Goal: Task Accomplishment & Management: Manage account settings

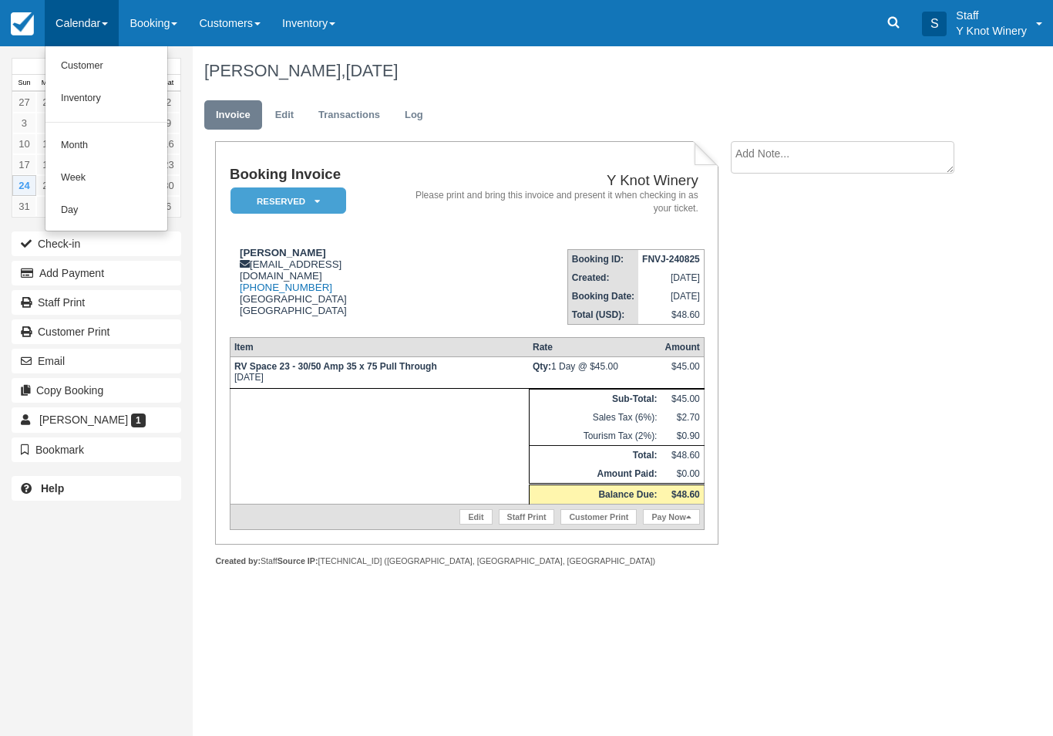
click at [103, 66] on link "Customer" at bounding box center [106, 66] width 122 height 32
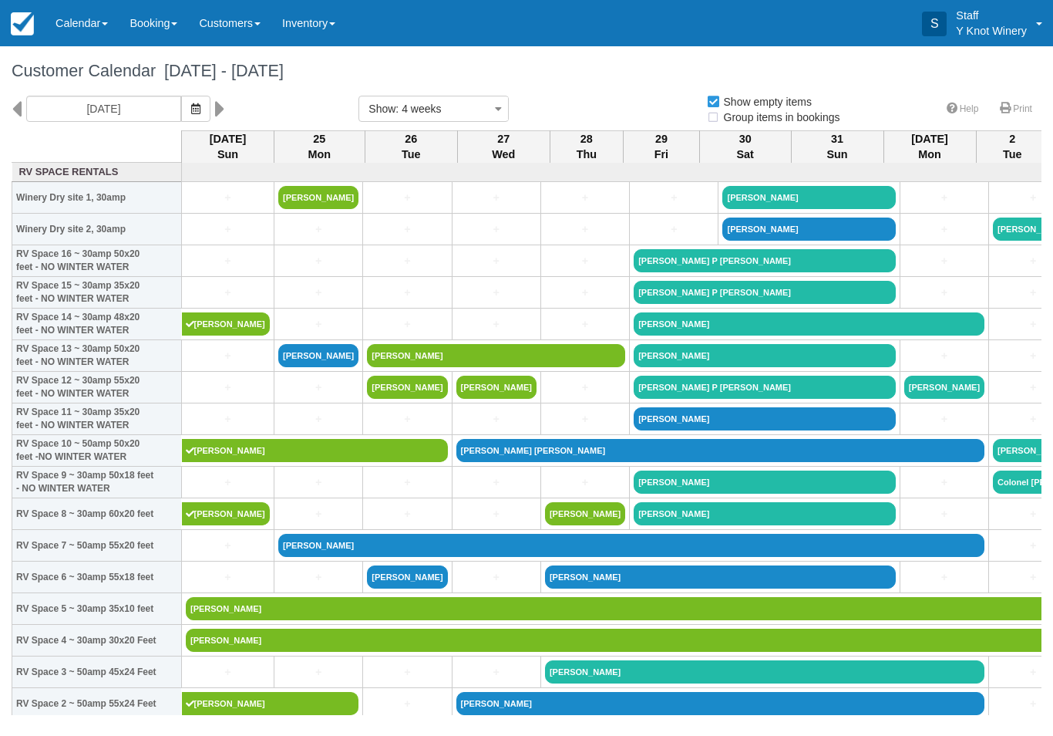
select select
click at [181, 116] on button "button" at bounding box center [195, 109] width 29 height 26
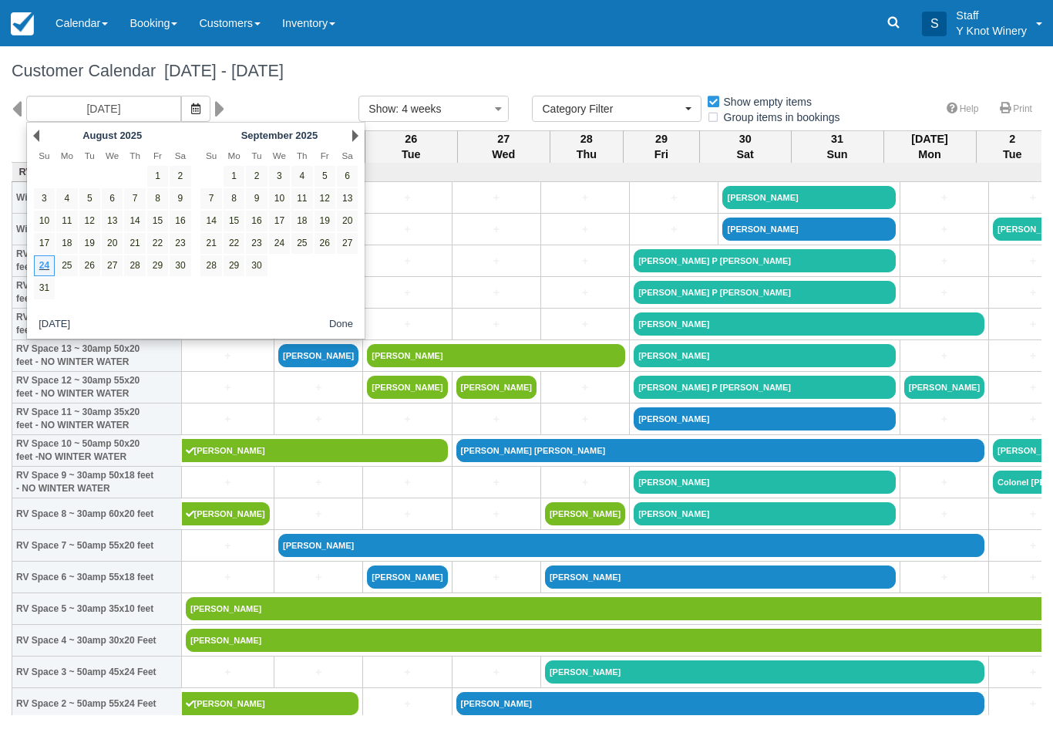
click at [357, 137] on link "Next" at bounding box center [355, 136] width 6 height 12
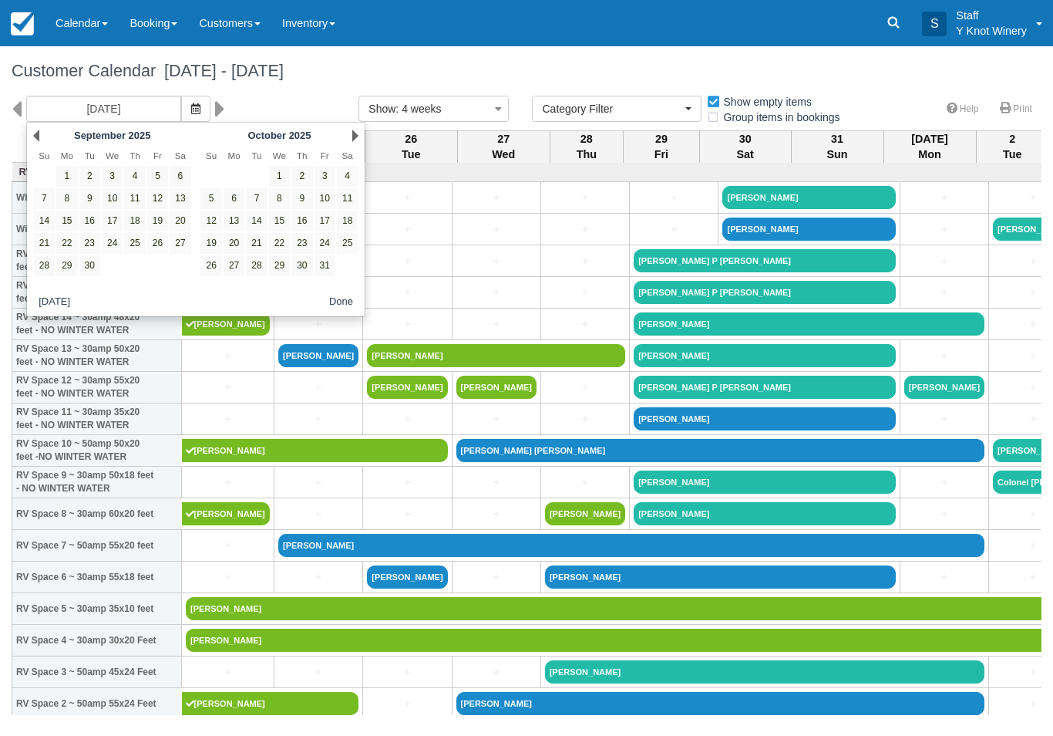
click at [237, 223] on link "13" at bounding box center [234, 220] width 21 height 21
type input "10/13/25"
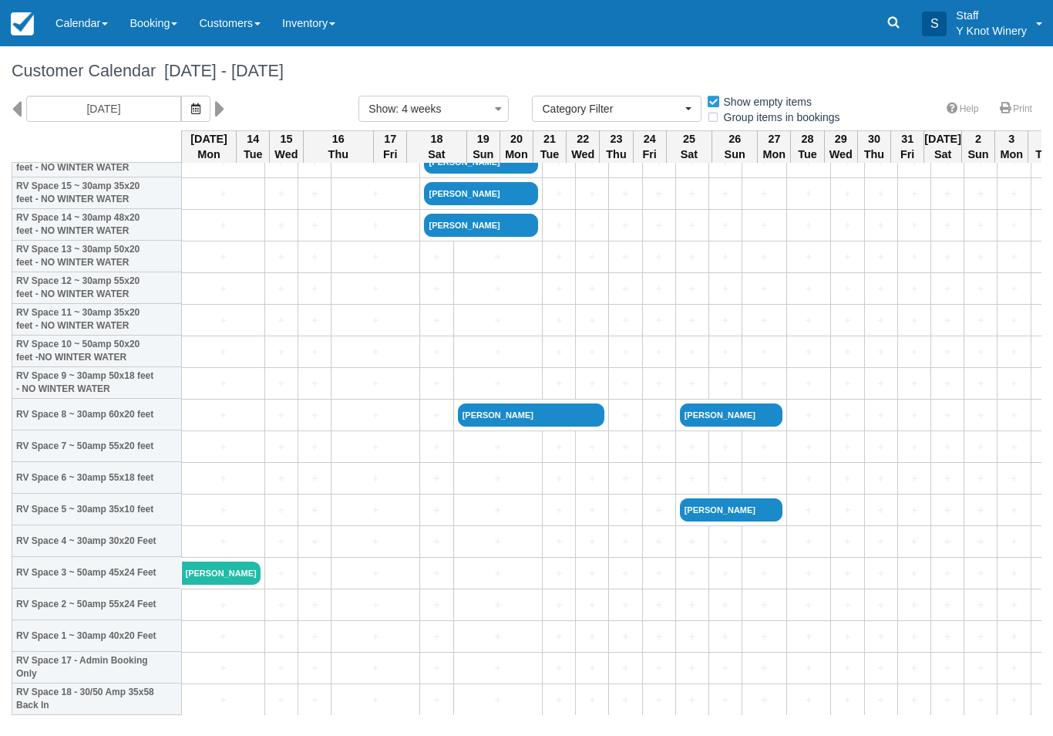
scroll to position [99, 0]
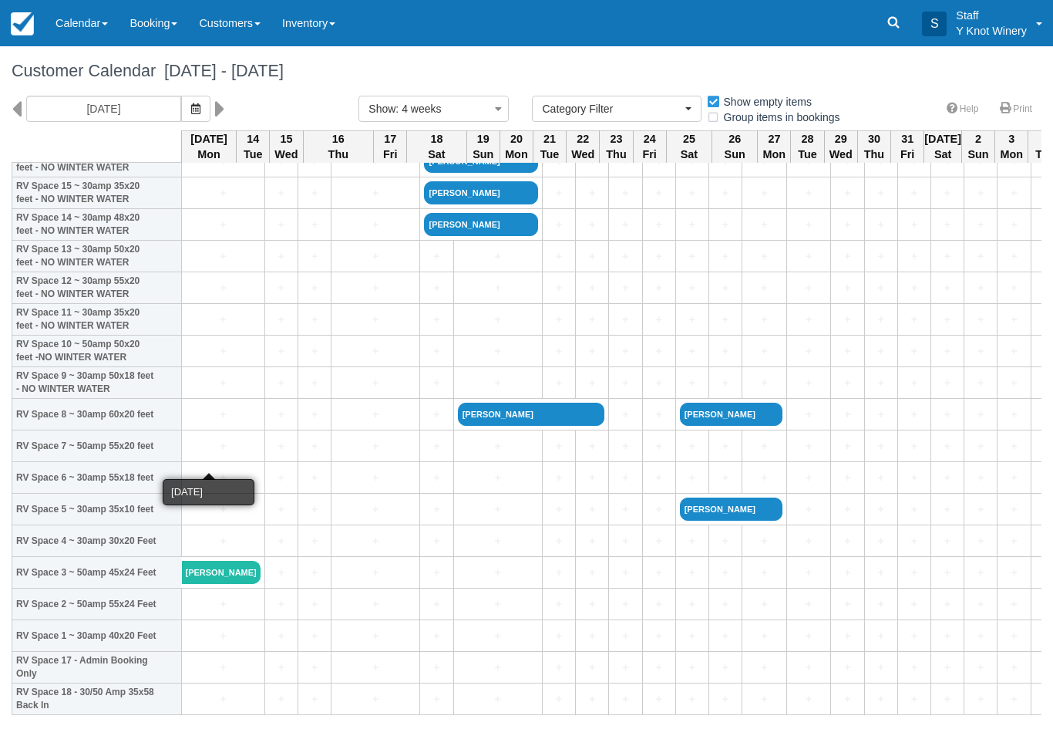
click at [214, 454] on link "+" at bounding box center [223, 446] width 75 height 16
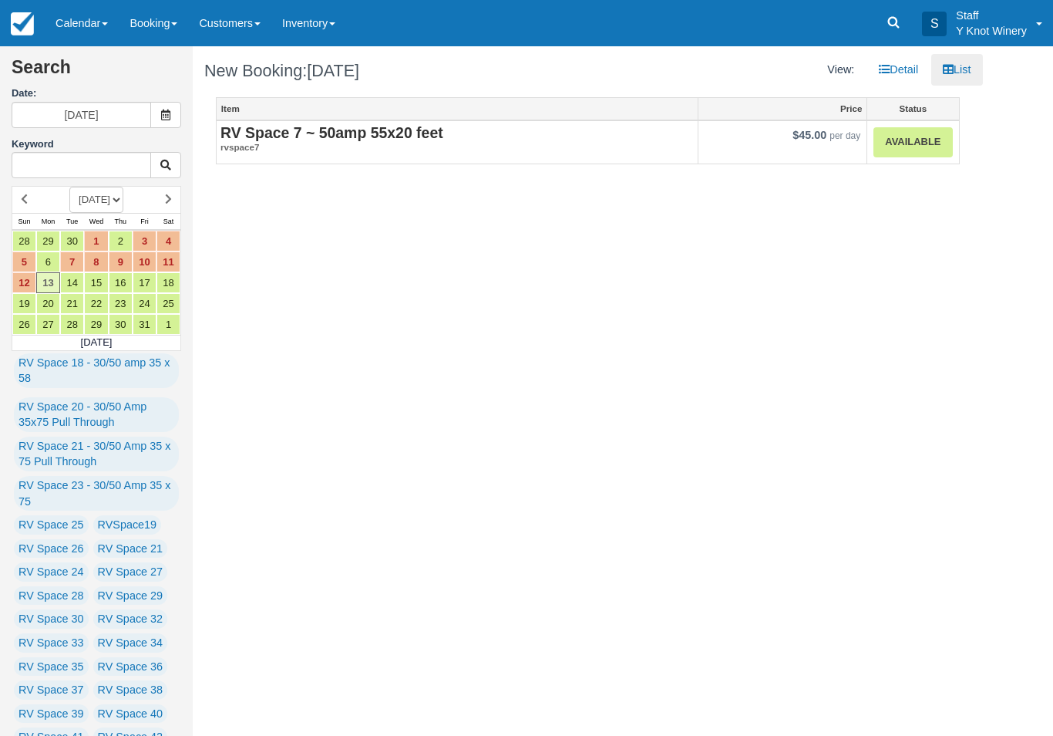
click at [372, 132] on strong "RV Space 7 ~ 50amp 55x20 feet" at bounding box center [332, 132] width 223 height 17
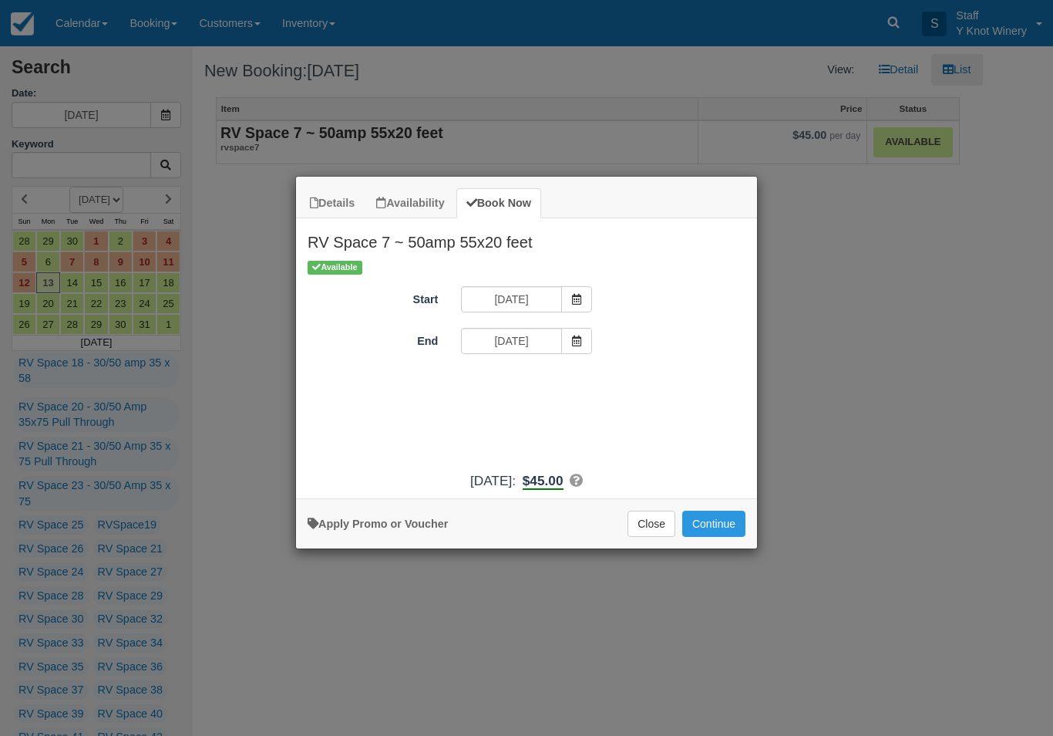
click at [589, 328] on span "Item Modal" at bounding box center [576, 341] width 31 height 26
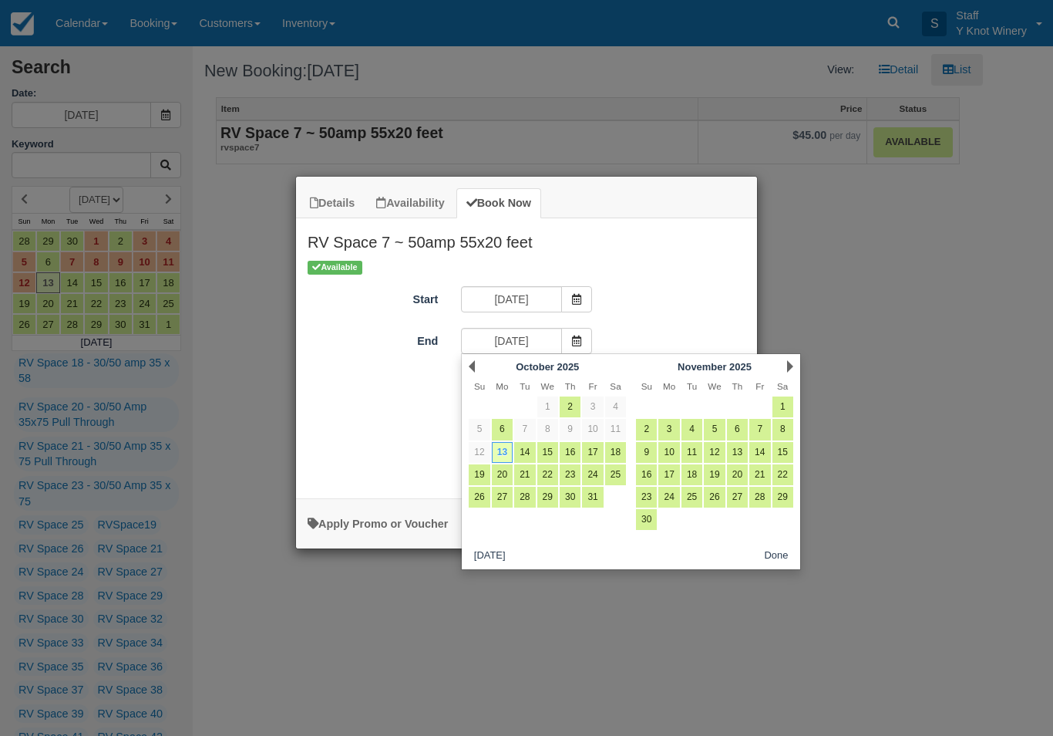
click at [556, 450] on link "15" at bounding box center [547, 452] width 21 height 21
type input "10/15/25"
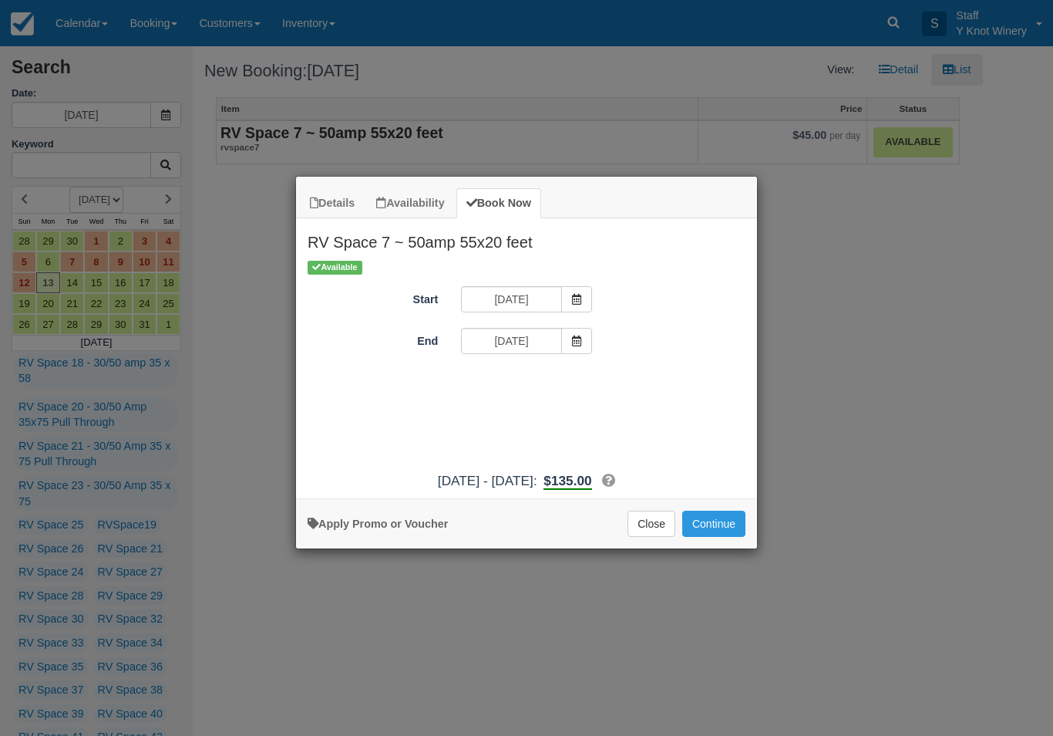
click at [583, 342] on span "Item Modal" at bounding box center [576, 341] width 31 height 26
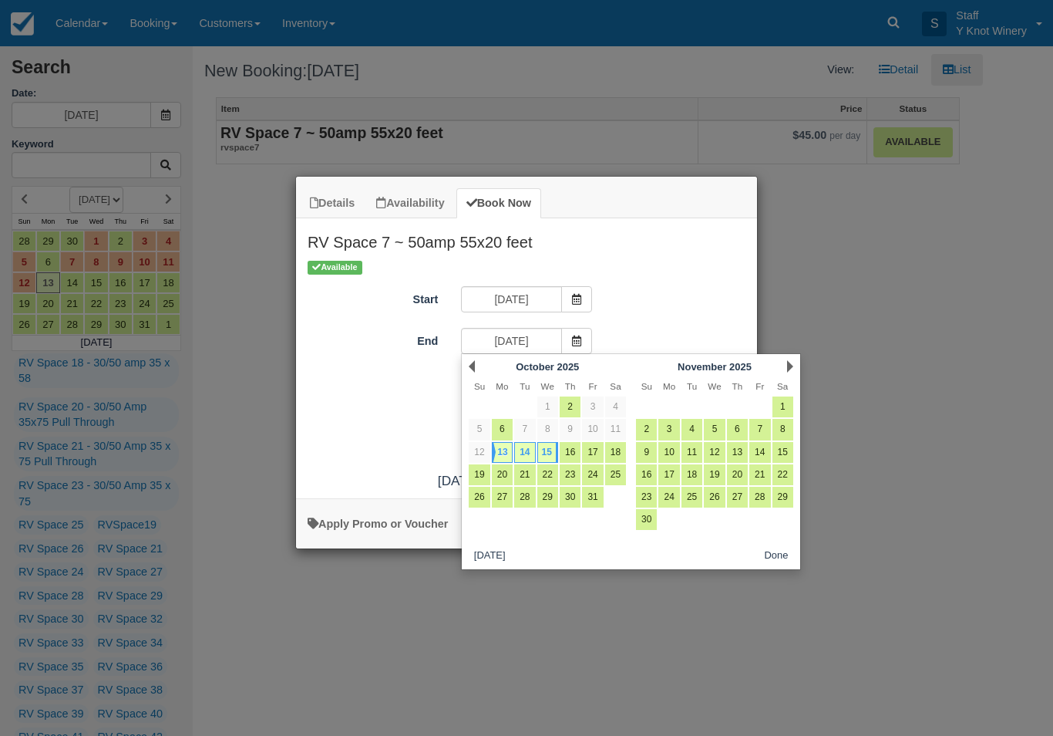
click at [784, 563] on button "Done" at bounding box center [777, 555] width 36 height 19
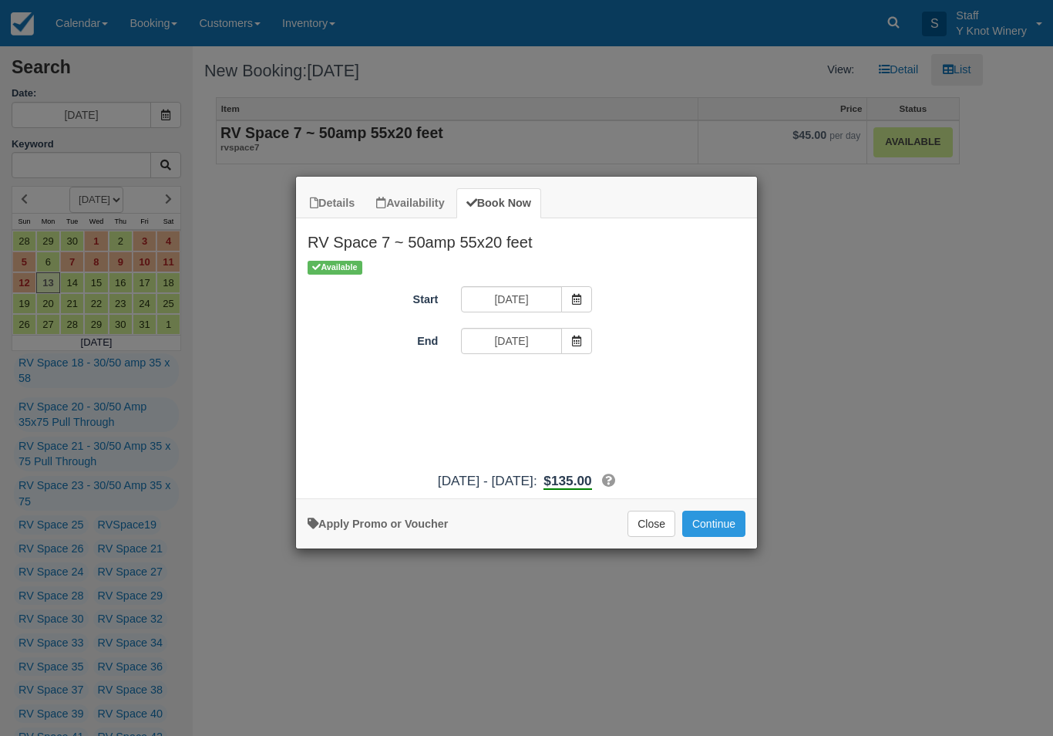
click at [717, 532] on button "Continue" at bounding box center [713, 523] width 63 height 26
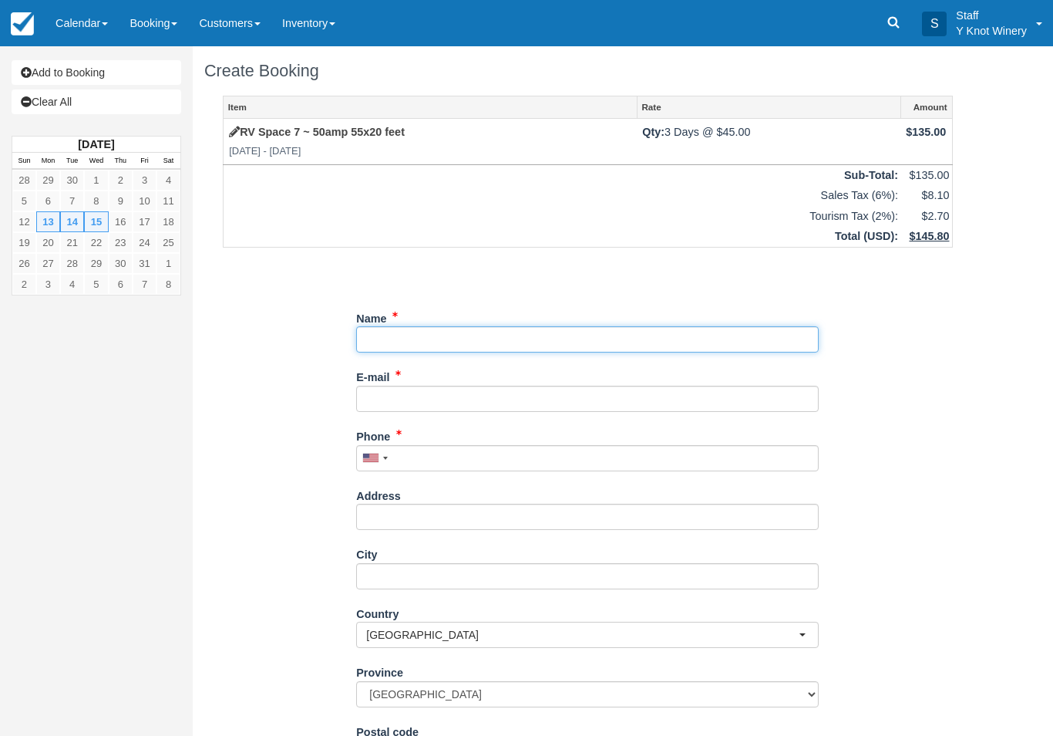
click at [695, 328] on input "Name" at bounding box center [587, 339] width 463 height 26
type input "L"
click at [624, 360] on link "Colonel Lucilo De La Peña (lpflybuy@centrylink.net)" at bounding box center [587, 359] width 461 height 19
type input "Colonel [PERSON_NAME] De [PERSON_NAME]"
type input "[EMAIL_ADDRESS][DOMAIN_NAME]"
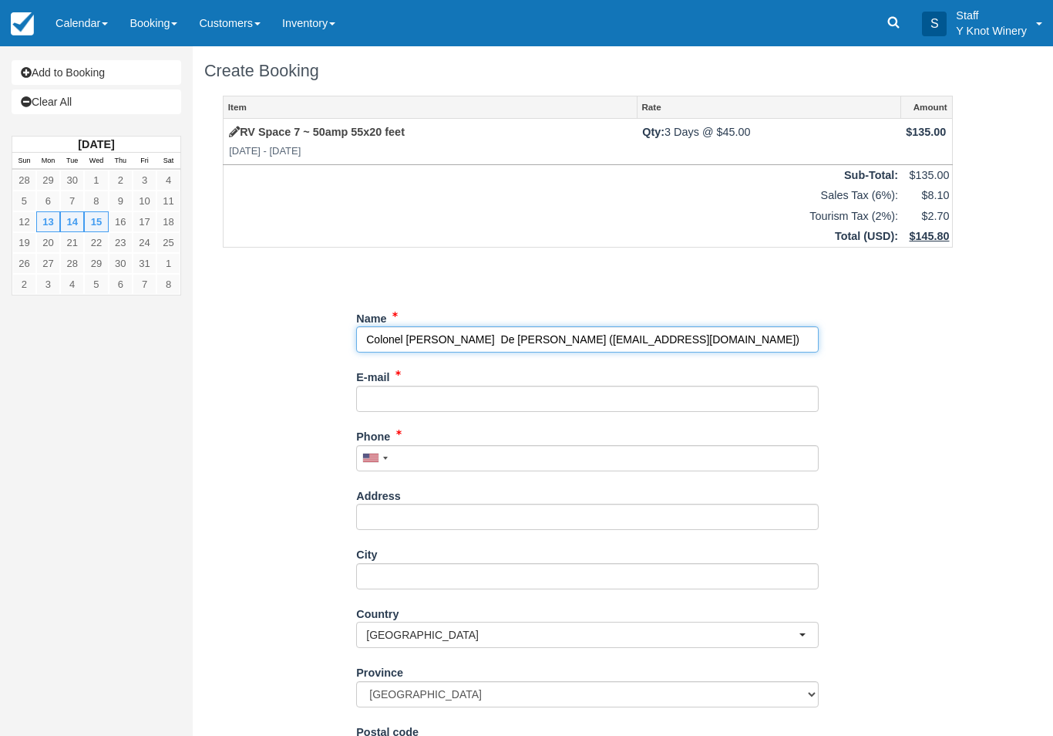
type input "+12088679330"
select select "US"
select select
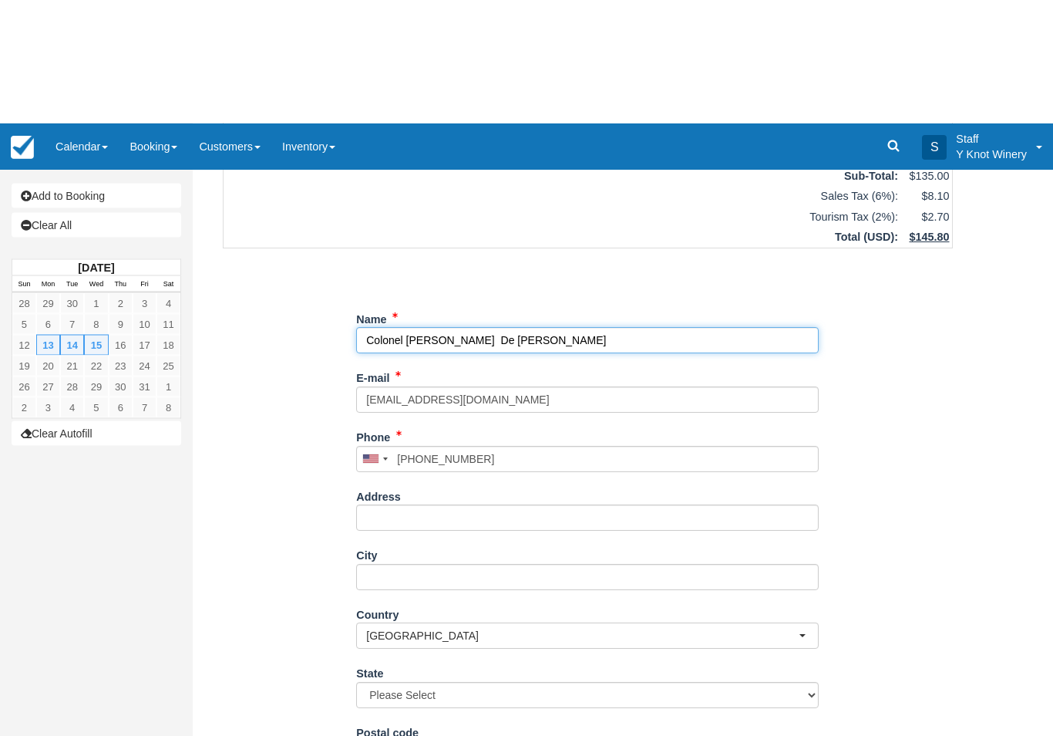
scroll to position [124, 0]
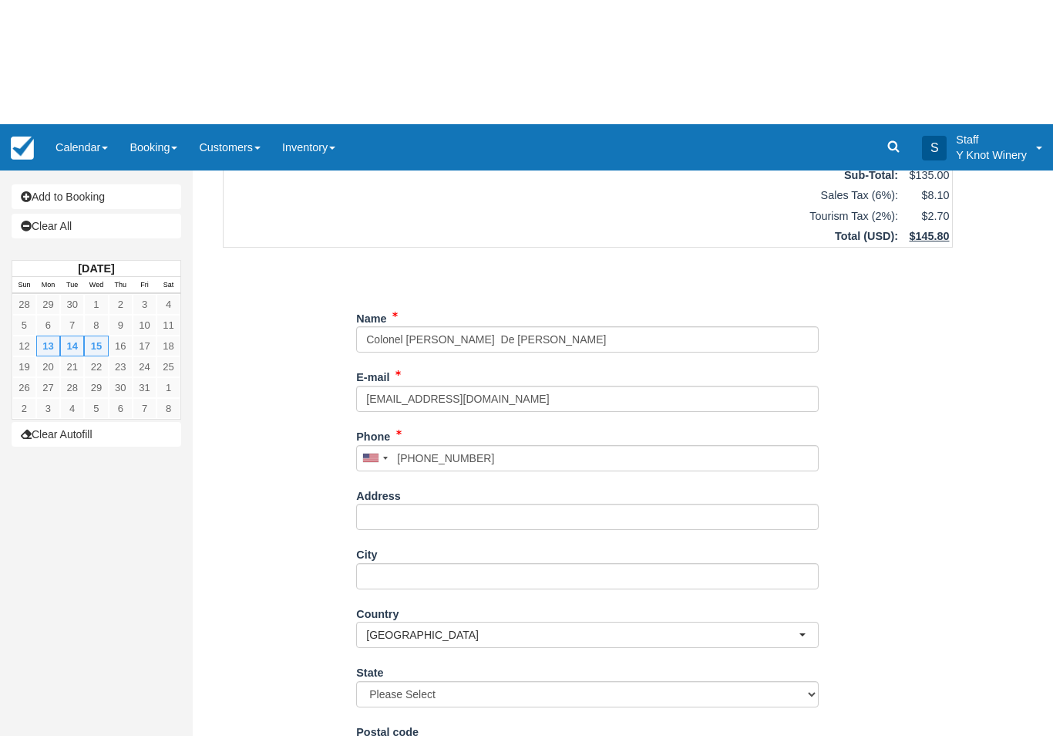
click at [291, 599] on div "Item Rate Amount RV Space 7 ~ 50amp 55x20 feet Mon Oct 13 2025 - Wed Oct 15 202…" at bounding box center [587, 349] width 767 height 756
click at [392, 728] on button "Continue" at bounding box center [393, 741] width 74 height 26
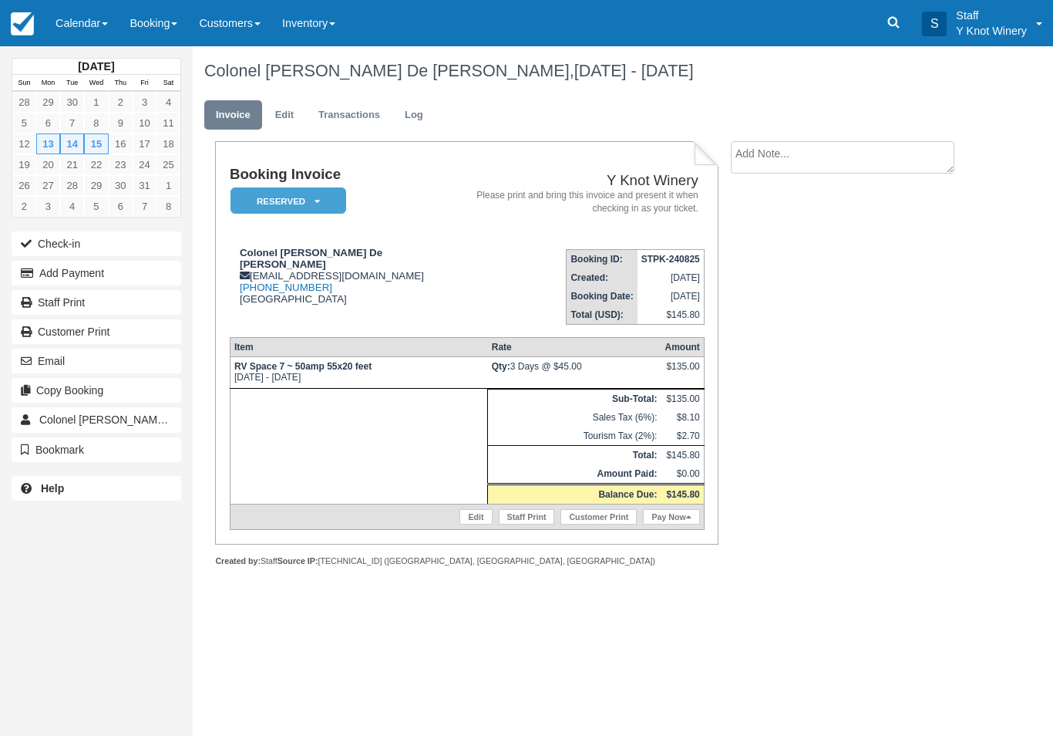
click at [290, 117] on link "Edit" at bounding box center [285, 115] width 42 height 30
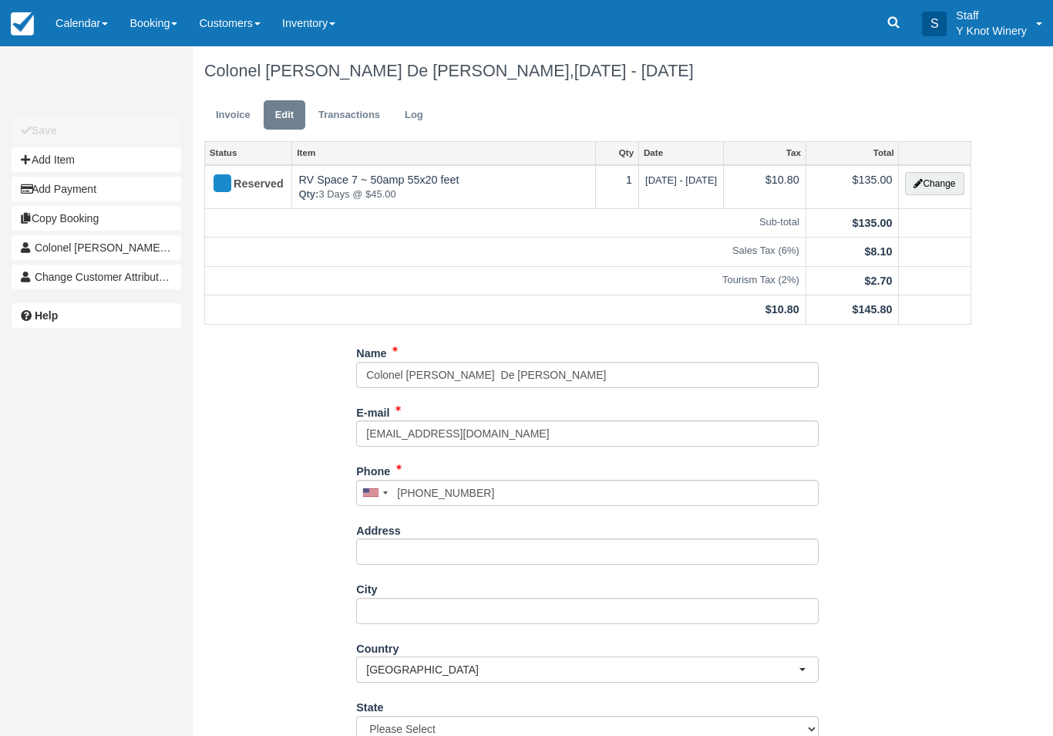
click at [125, 162] on button "Add Item" at bounding box center [97, 159] width 170 height 25
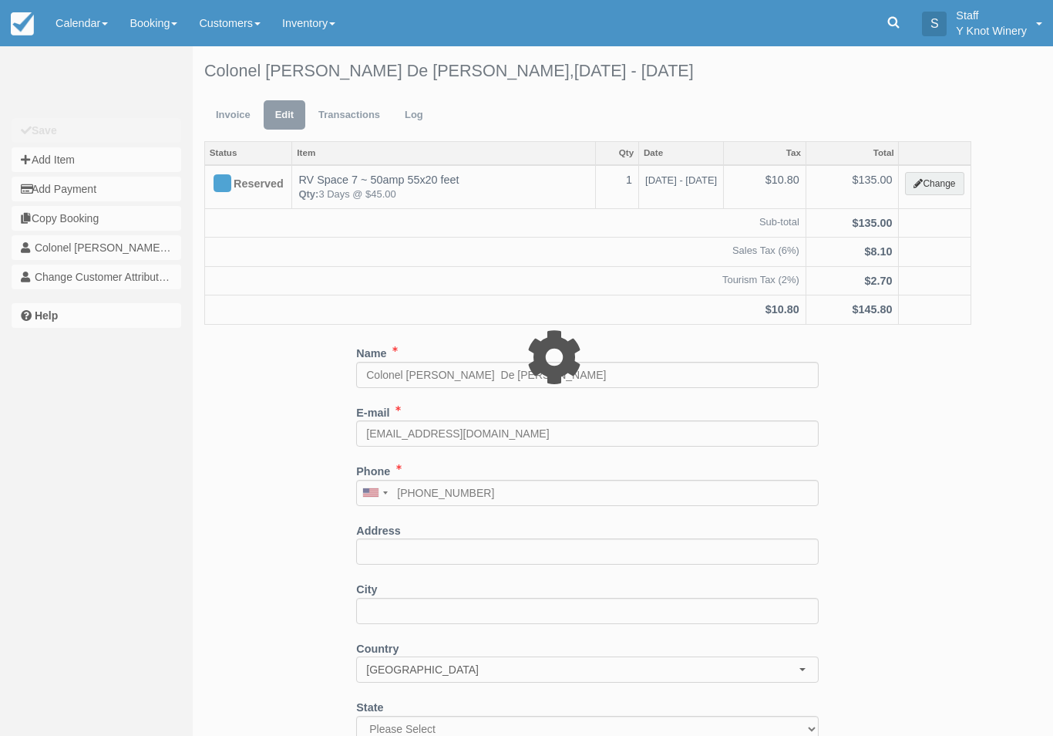
type input "0.00"
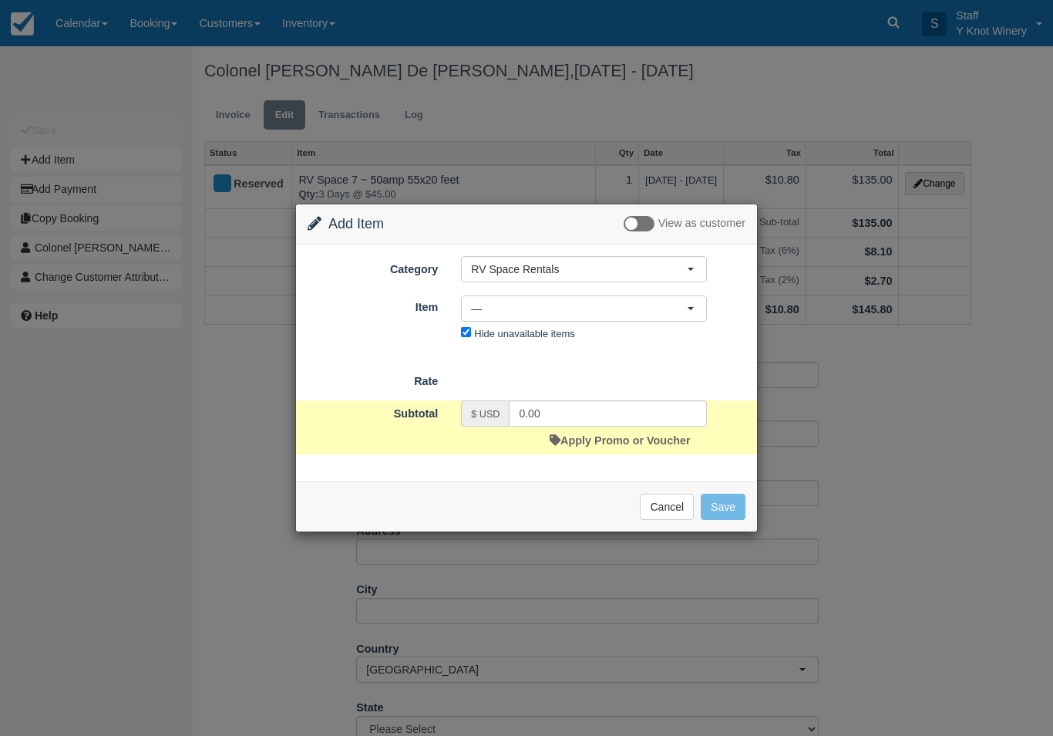
click at [599, 262] on span "RV Space Rentals" at bounding box center [579, 268] width 216 height 15
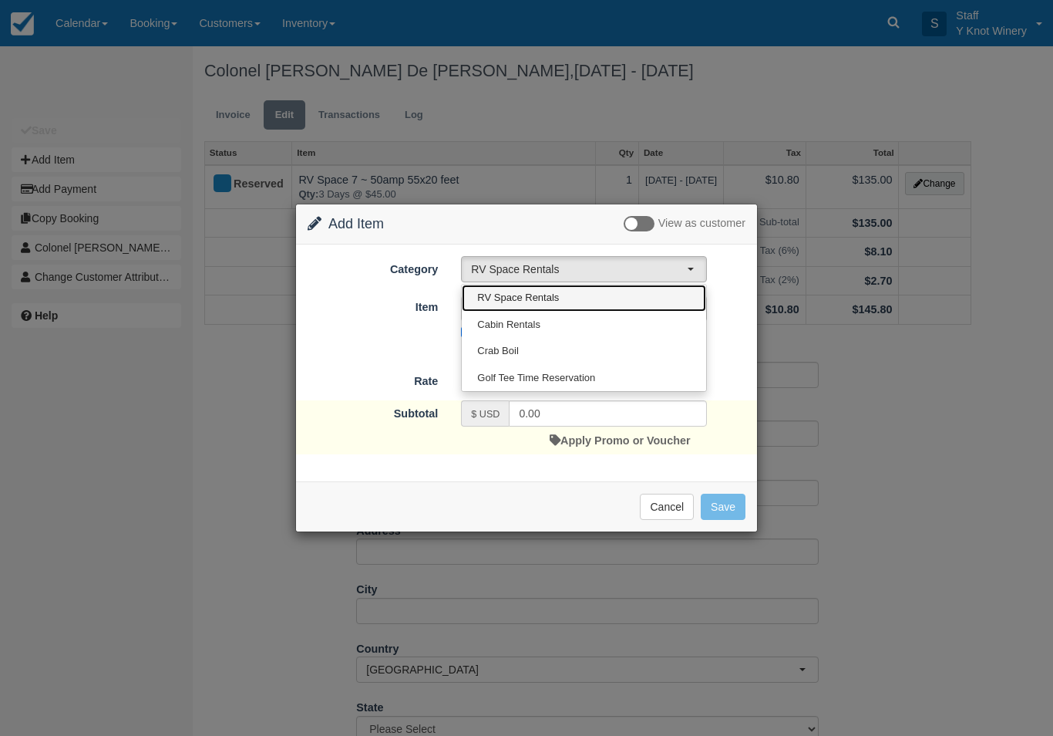
click at [594, 297] on link "RV Space Rentals" at bounding box center [584, 297] width 244 height 27
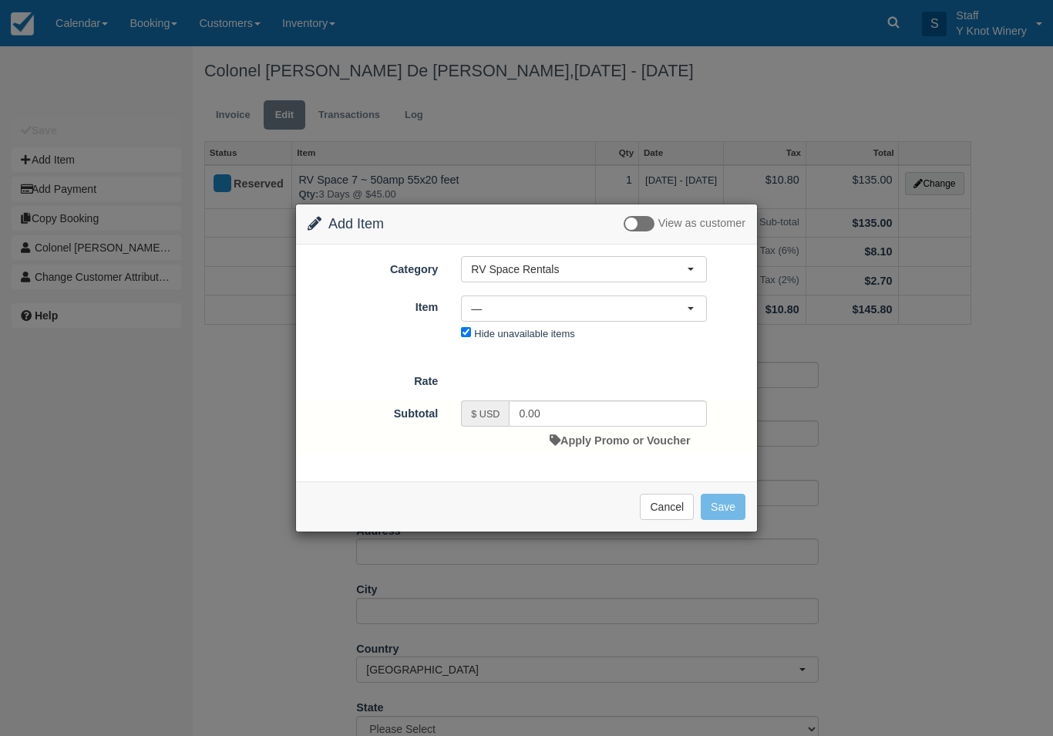
click at [586, 305] on span "—" at bounding box center [579, 308] width 216 height 15
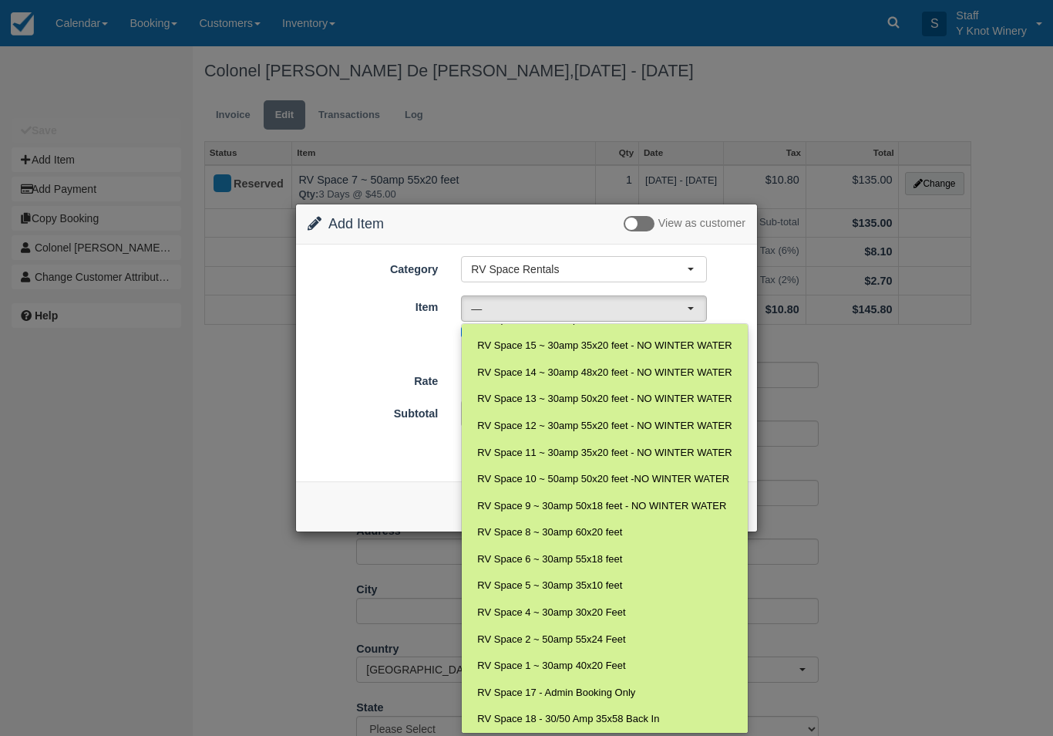
scroll to position [99, 0]
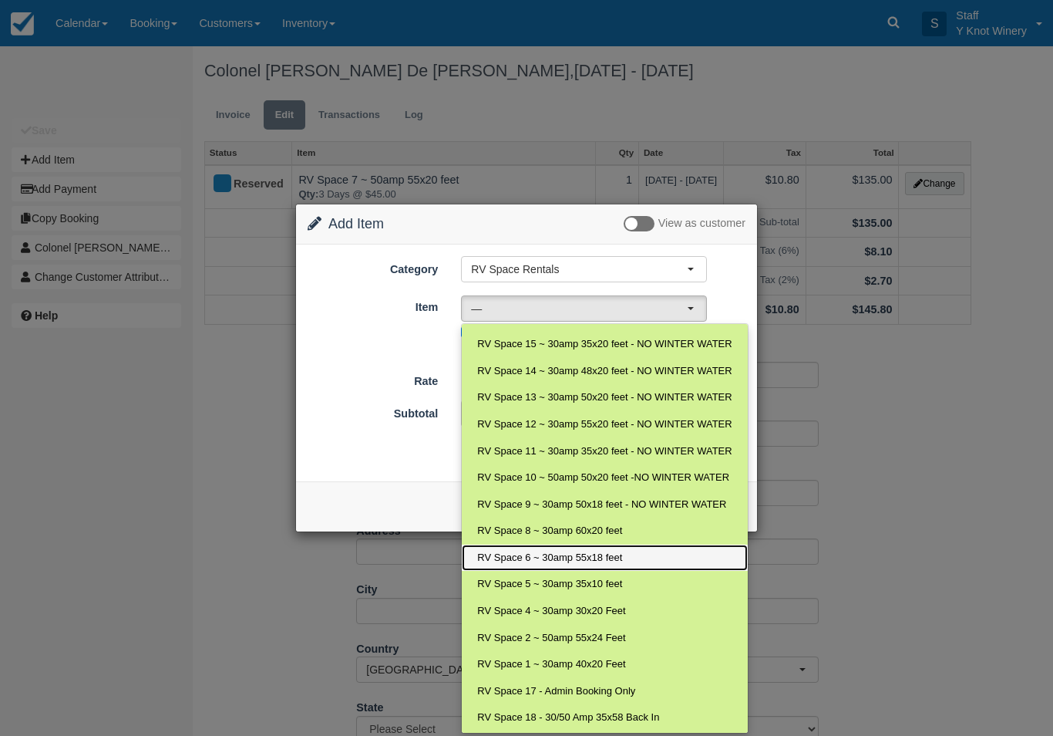
click at [594, 550] on span "RV Space 6 ~ 30amp 55x18 feet" at bounding box center [549, 557] width 145 height 15
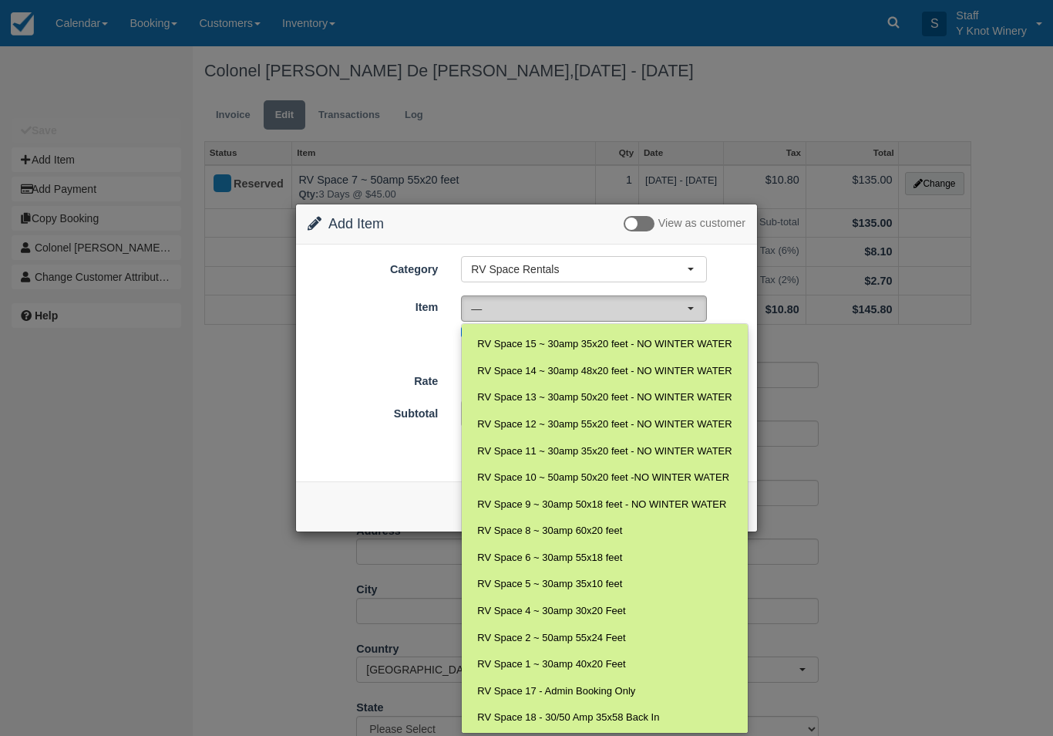
select select "18"
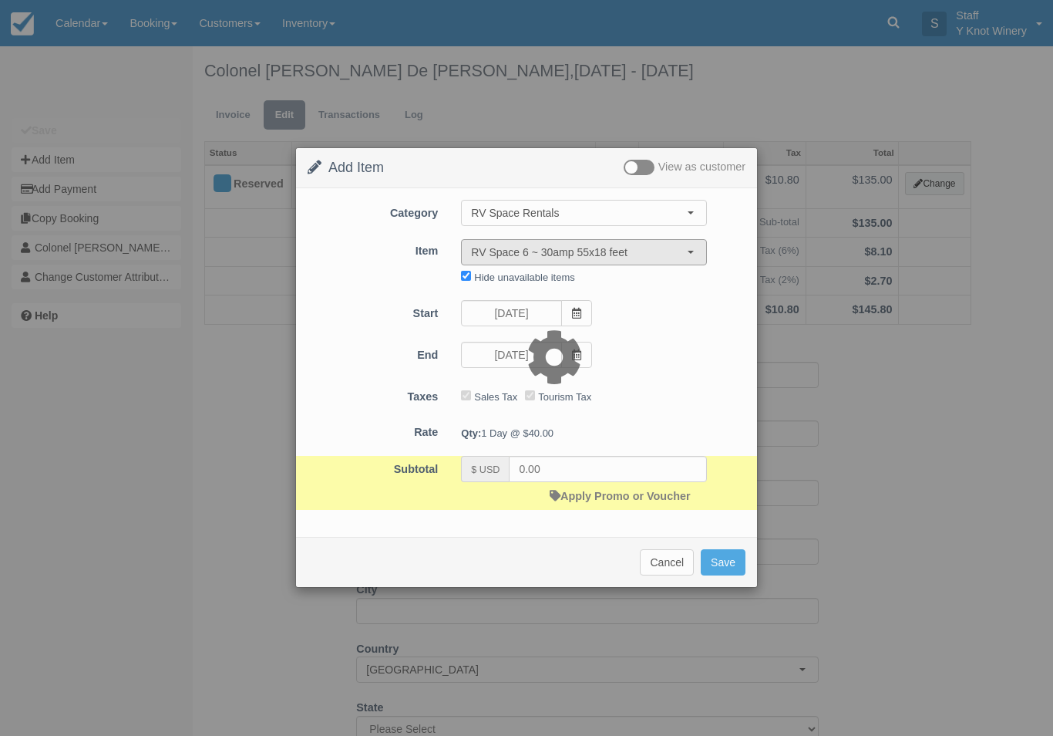
type input "40.00"
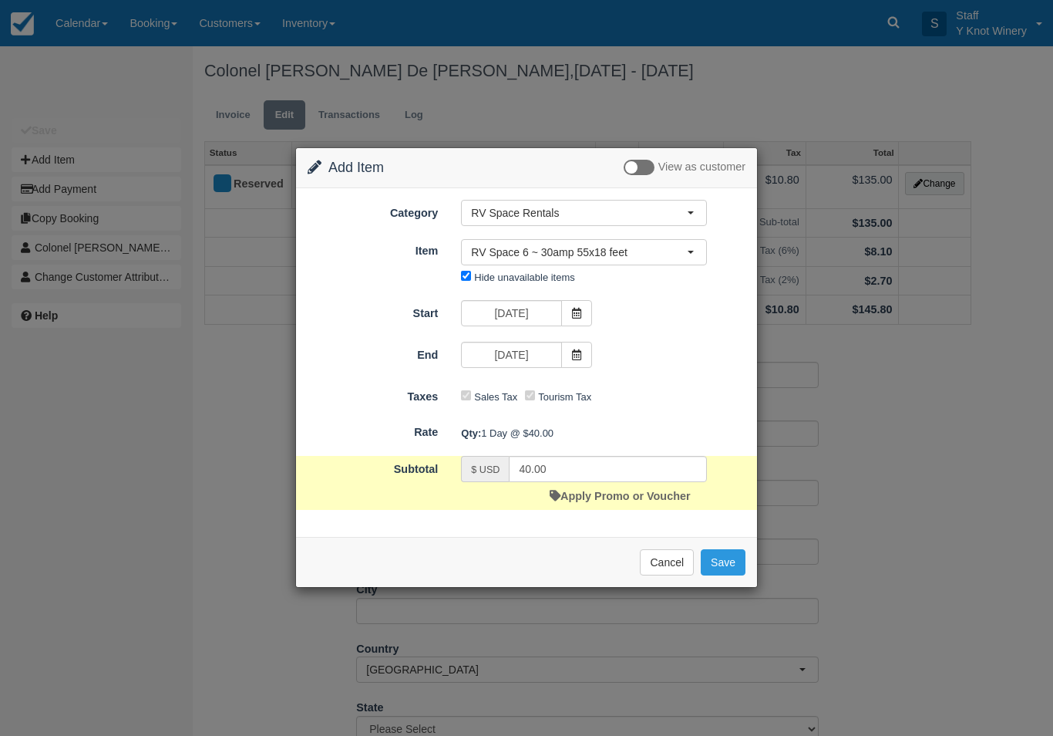
click at [581, 354] on icon at bounding box center [576, 354] width 11 height 11
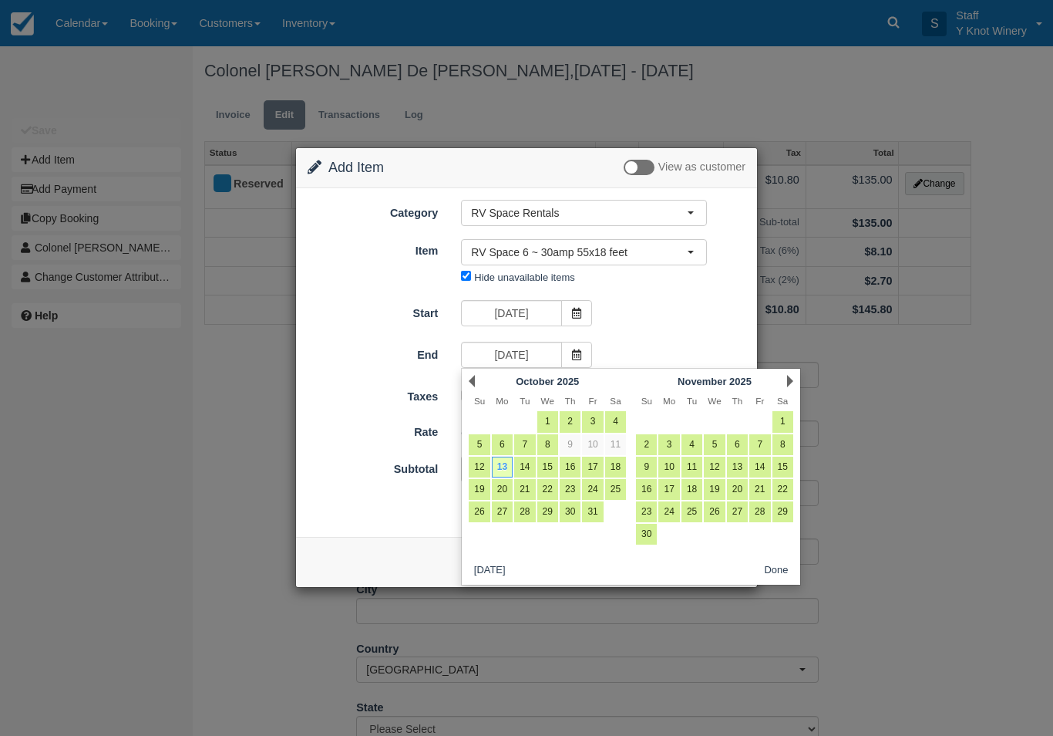
click at [545, 463] on link "15" at bounding box center [547, 466] width 21 height 21
type input "10/15/25"
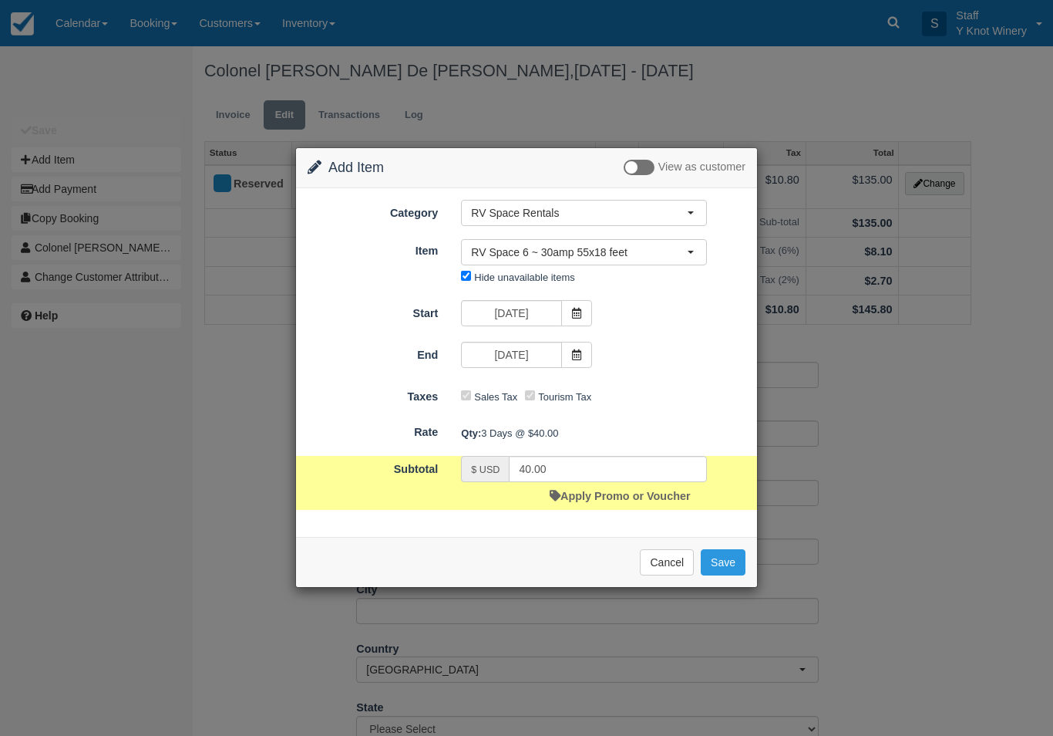
type input "120.00"
click at [727, 567] on button "Save" at bounding box center [723, 562] width 45 height 26
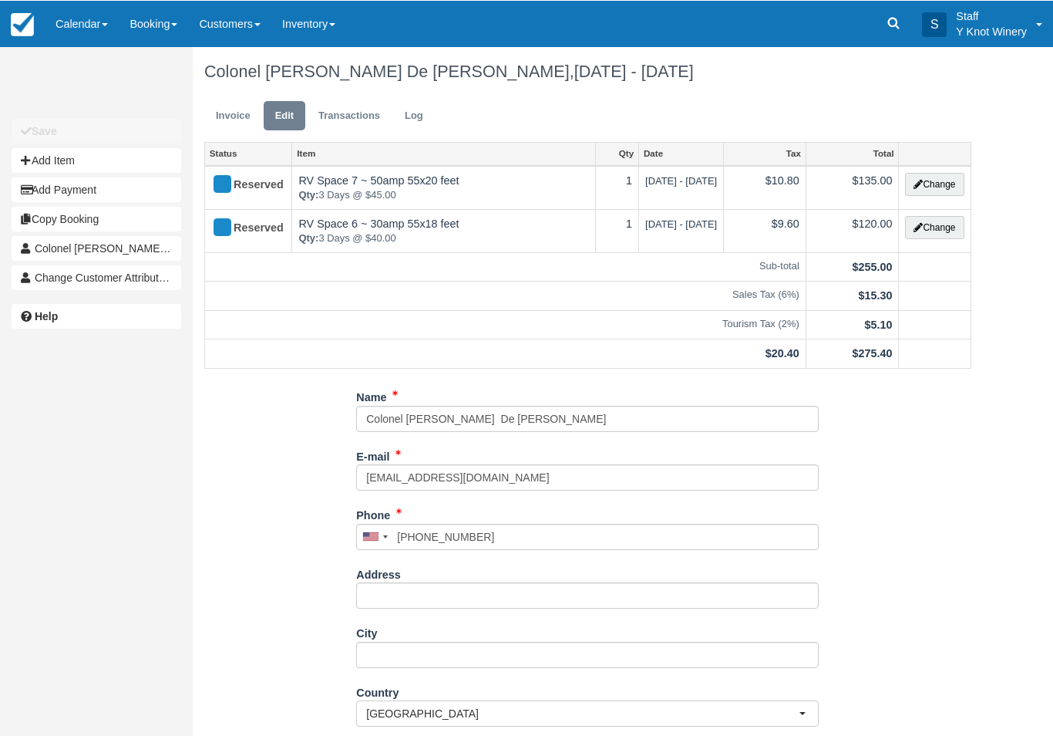
click at [936, 189] on button "Change" at bounding box center [934, 183] width 59 height 23
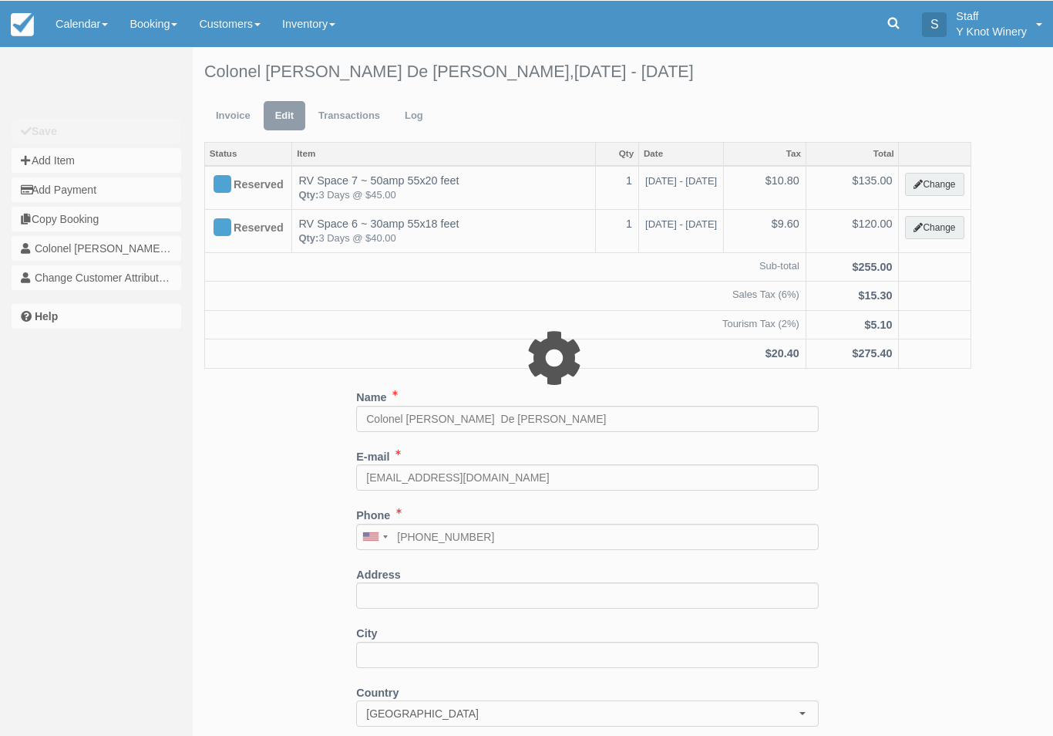
type input "135.00"
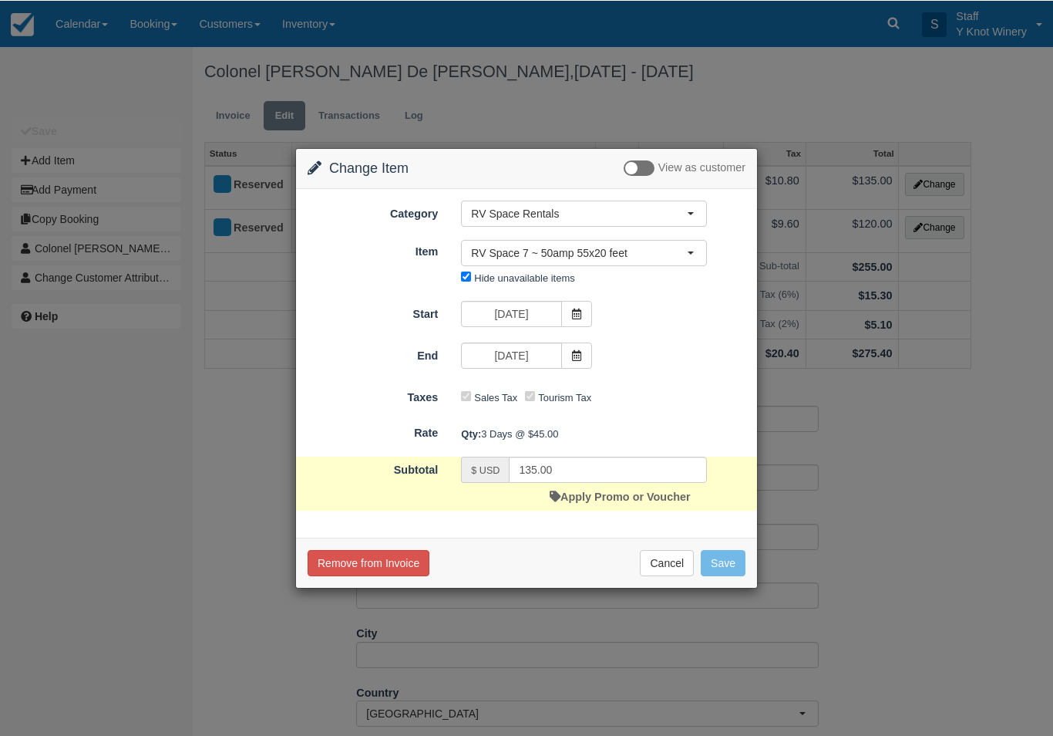
click at [614, 497] on link "Apply Promo or Voucher" at bounding box center [620, 496] width 140 height 12
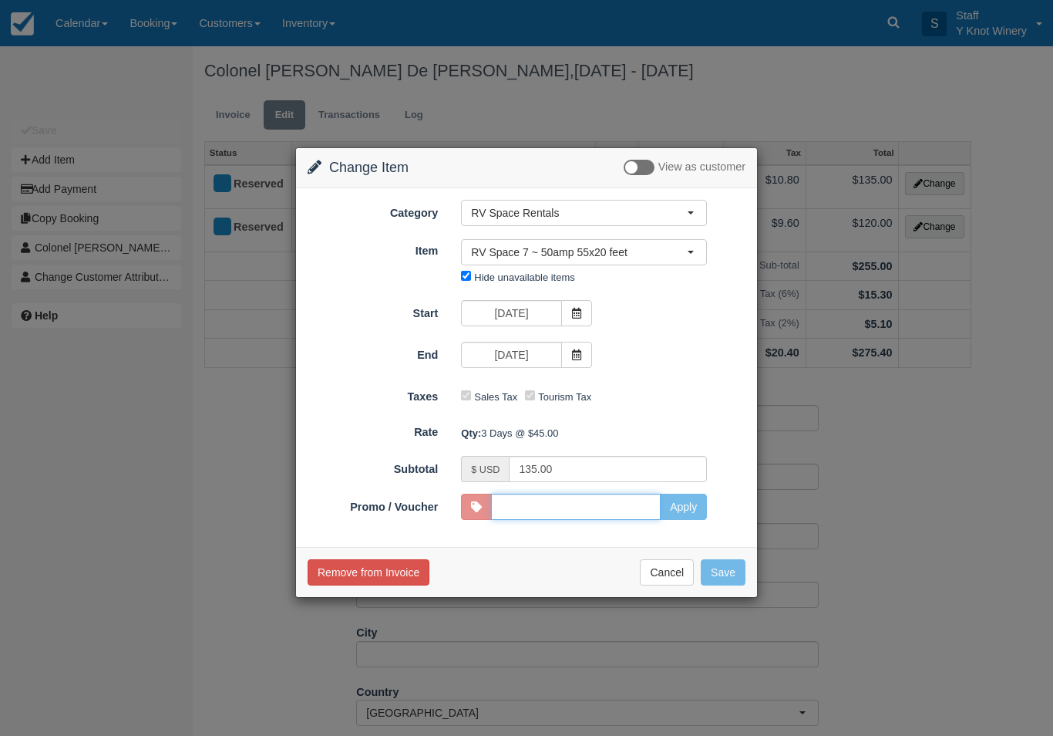
click at [618, 510] on input "Promo / Voucher" at bounding box center [576, 506] width 170 height 26
type input "VETS"
click at [685, 510] on button "Apply" at bounding box center [683, 506] width 47 height 26
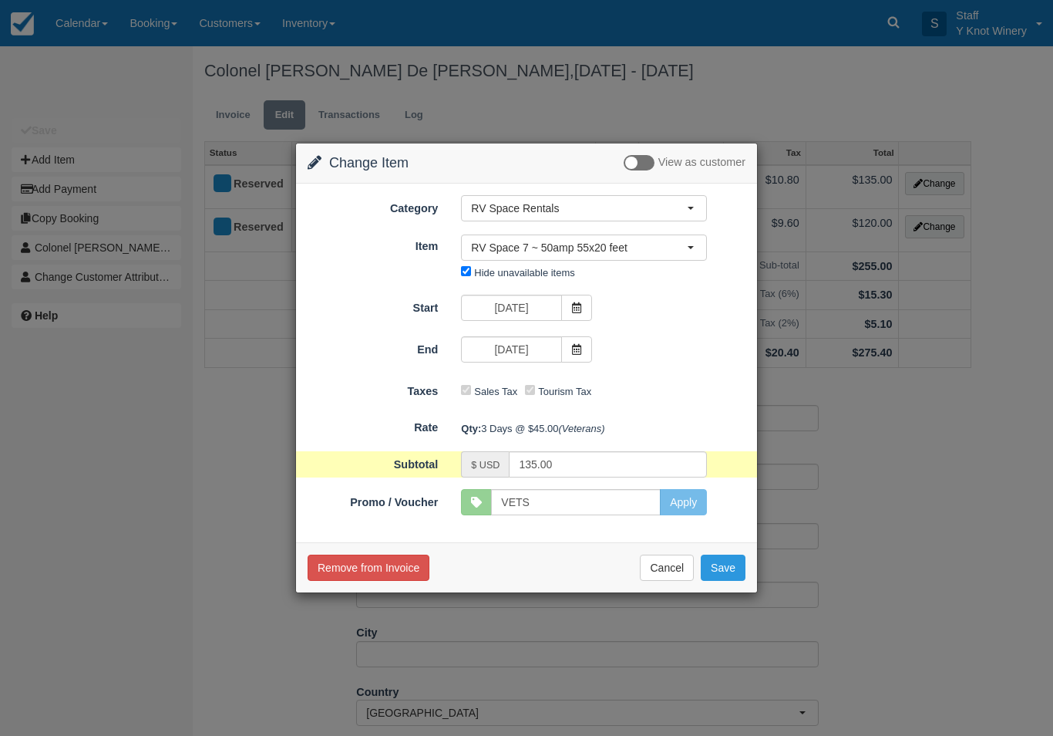
click at [727, 567] on button "Save" at bounding box center [723, 567] width 45 height 26
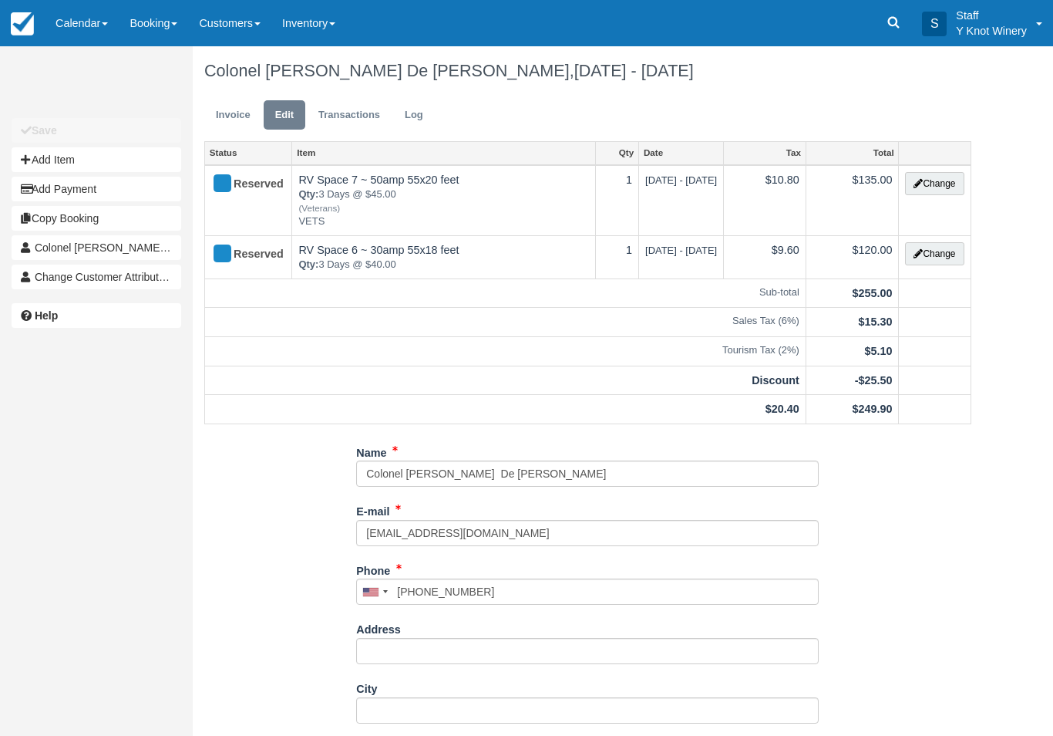
click at [951, 258] on button "Change" at bounding box center [934, 253] width 59 height 23
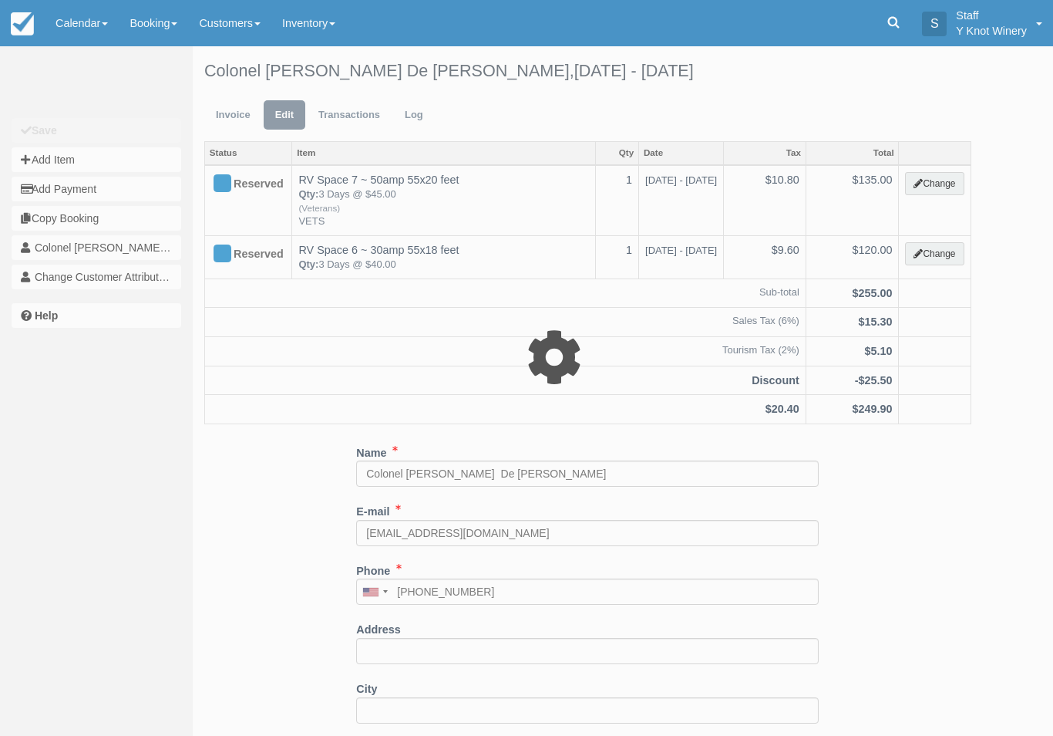
type input "120.00"
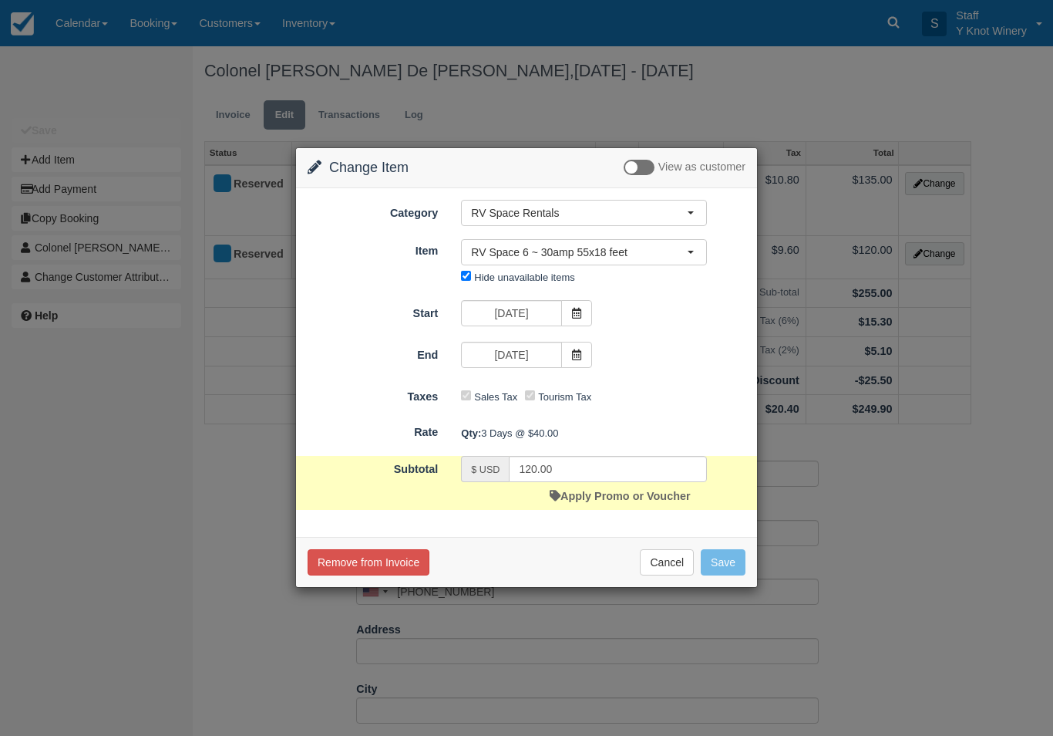
click at [667, 497] on link "Apply Promo or Voucher" at bounding box center [620, 496] width 140 height 12
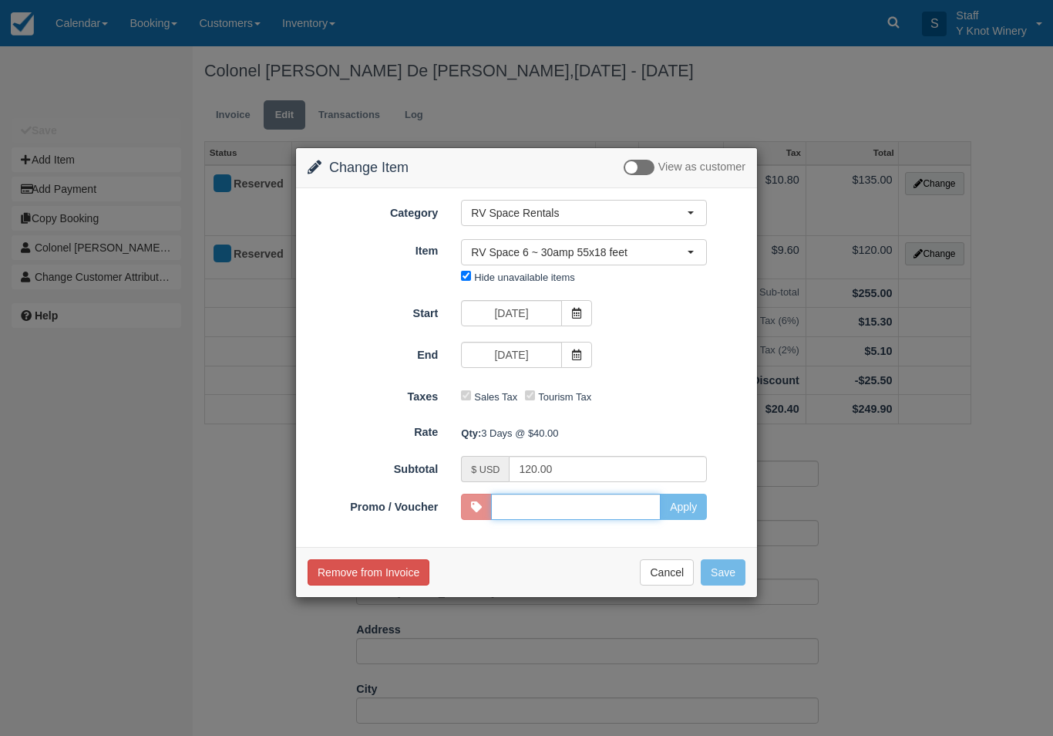
click at [621, 505] on input "Promo / Voucher" at bounding box center [576, 506] width 170 height 26
type input "VETS"
click at [692, 514] on button "Apply" at bounding box center [683, 506] width 47 height 26
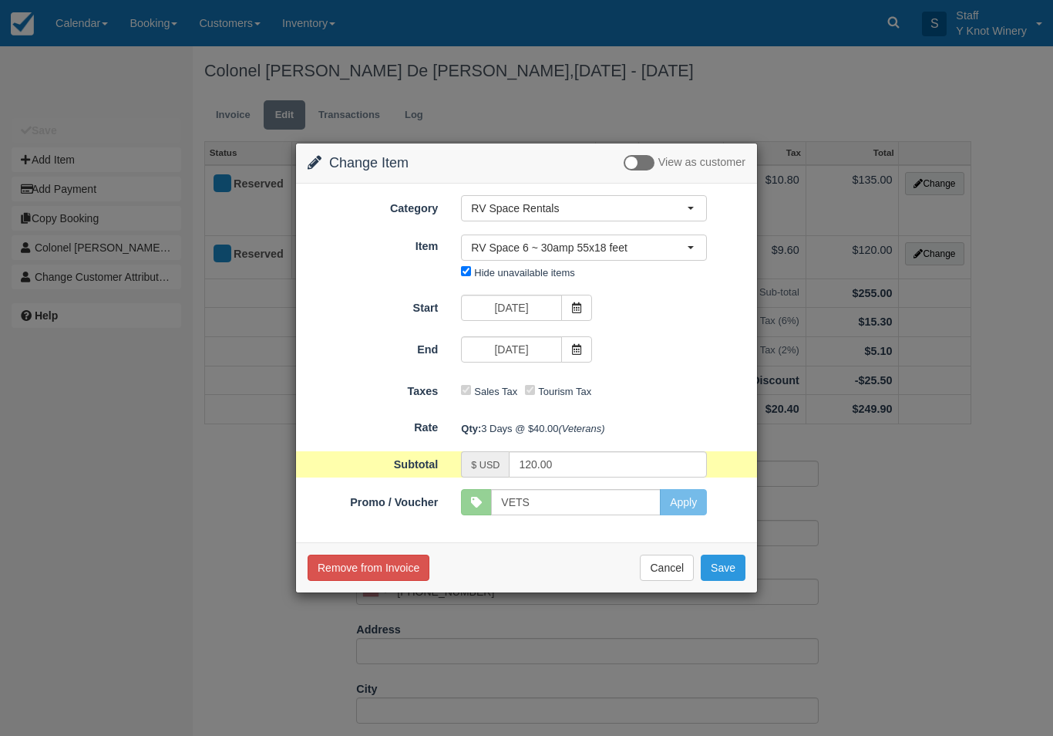
click at [738, 557] on button "Save" at bounding box center [723, 567] width 45 height 26
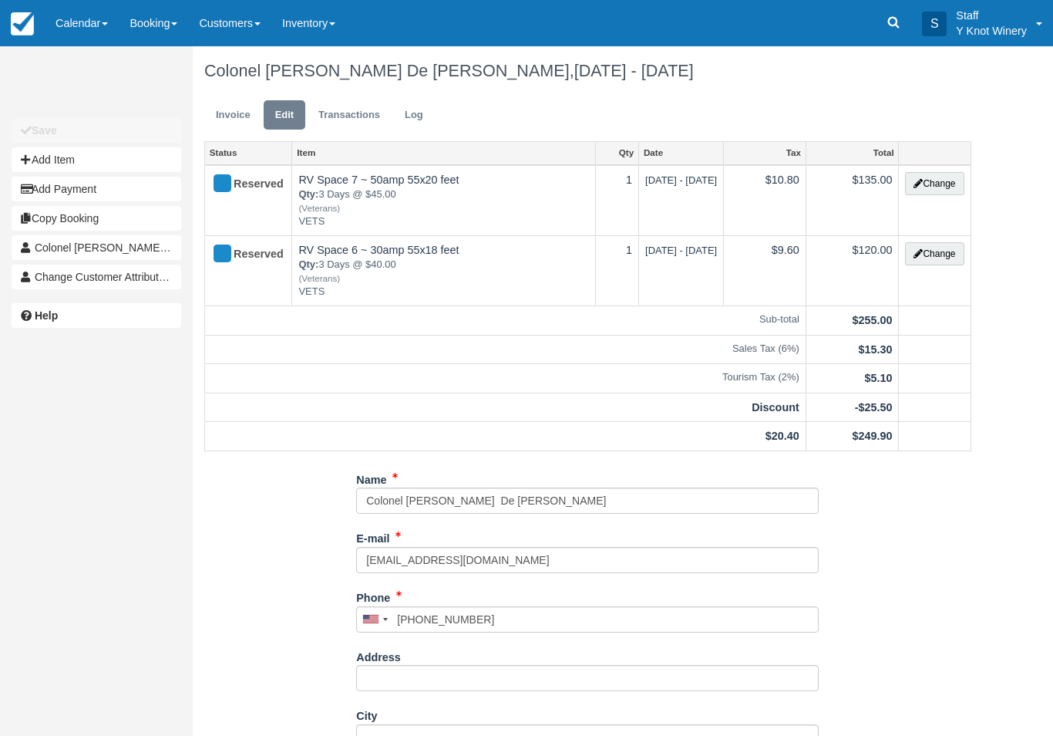
click at [236, 125] on link "Invoice" at bounding box center [233, 115] width 58 height 30
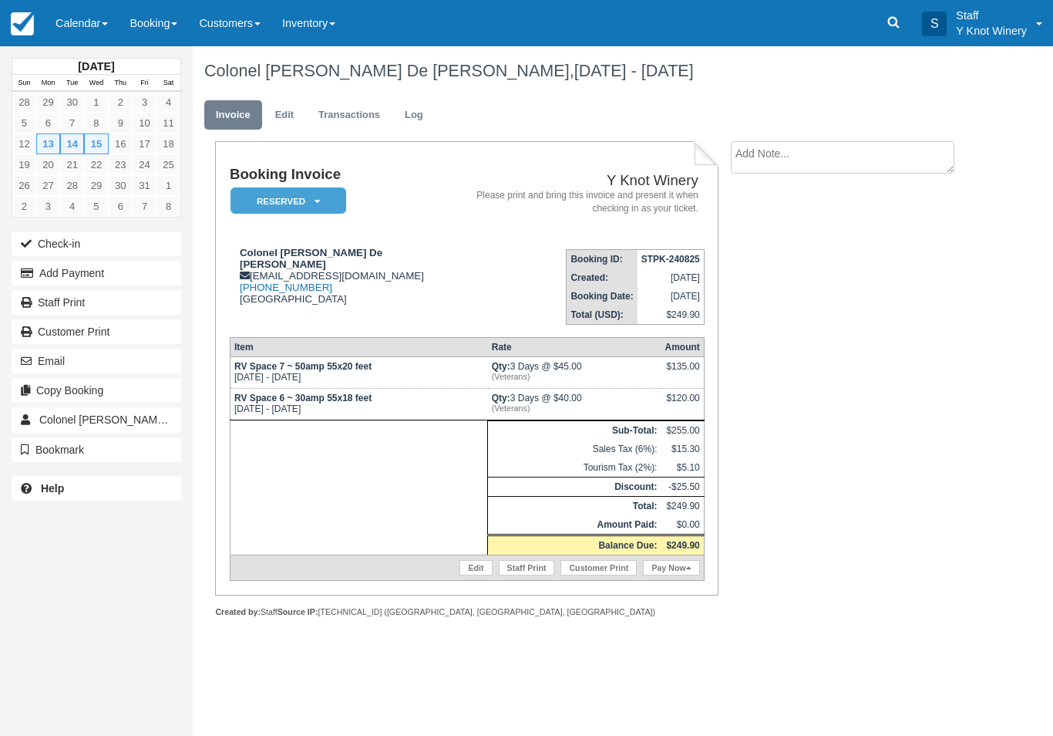
click at [111, 359] on button "Email" at bounding box center [97, 360] width 170 height 25
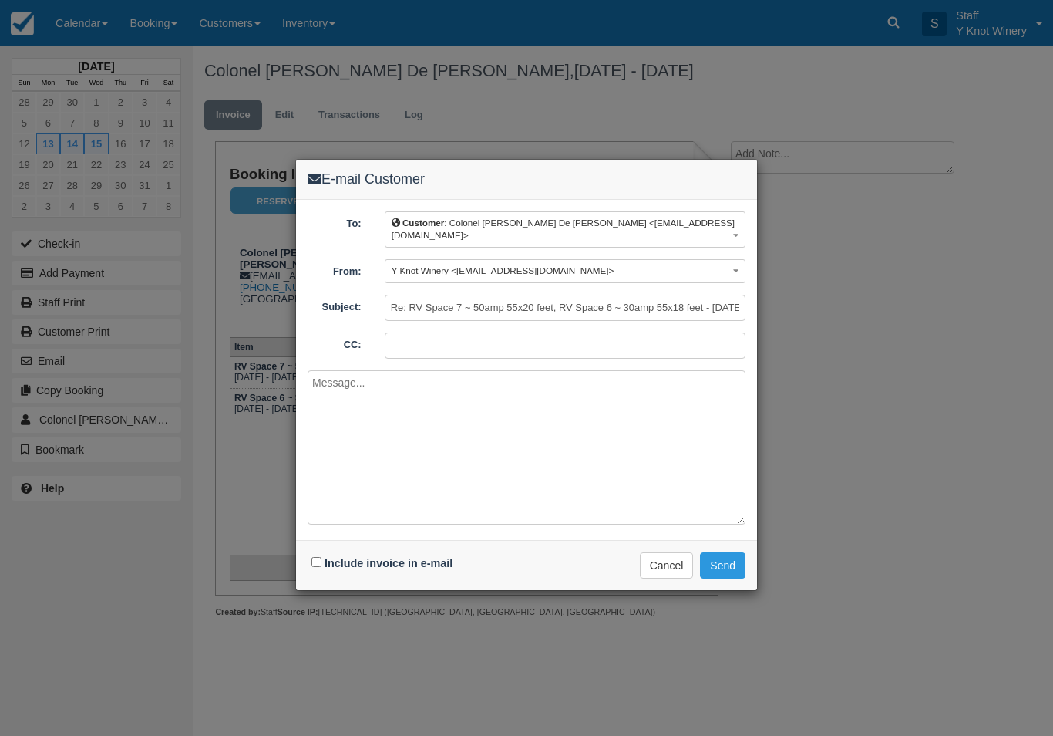
click at [321, 557] on input "Include invoice in e-mail" at bounding box center [316, 562] width 10 height 10
checkbox input "true"
click at [729, 560] on button "Send" at bounding box center [722, 565] width 45 height 26
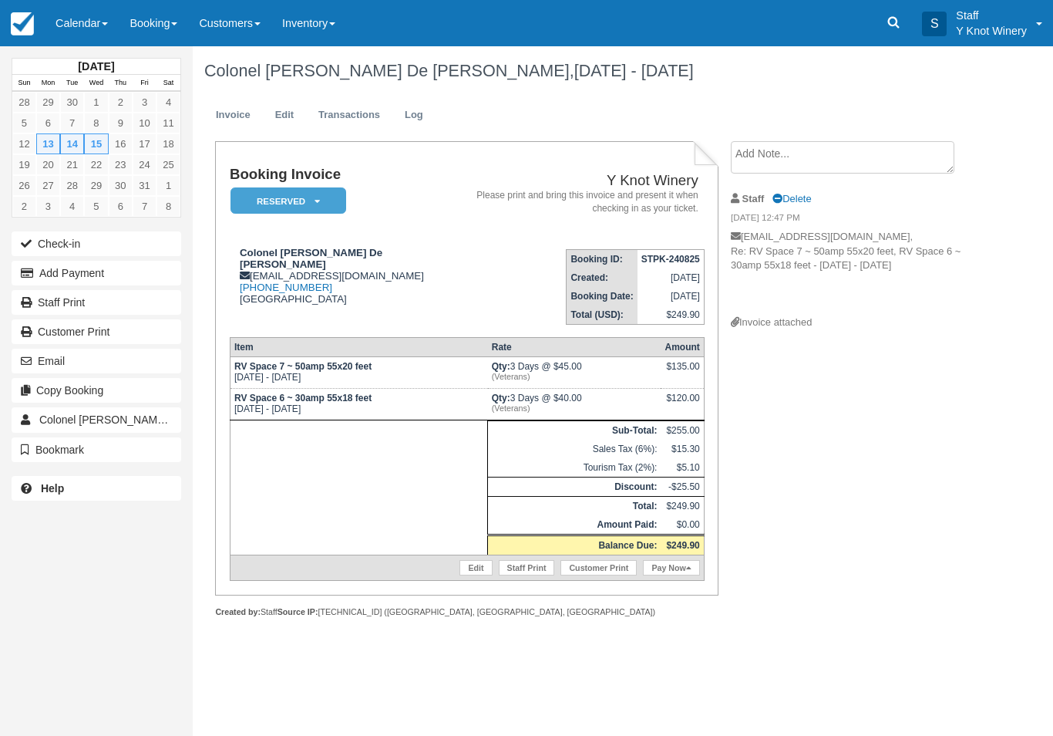
click at [81, 15] on link "Calendar" at bounding box center [82, 23] width 74 height 46
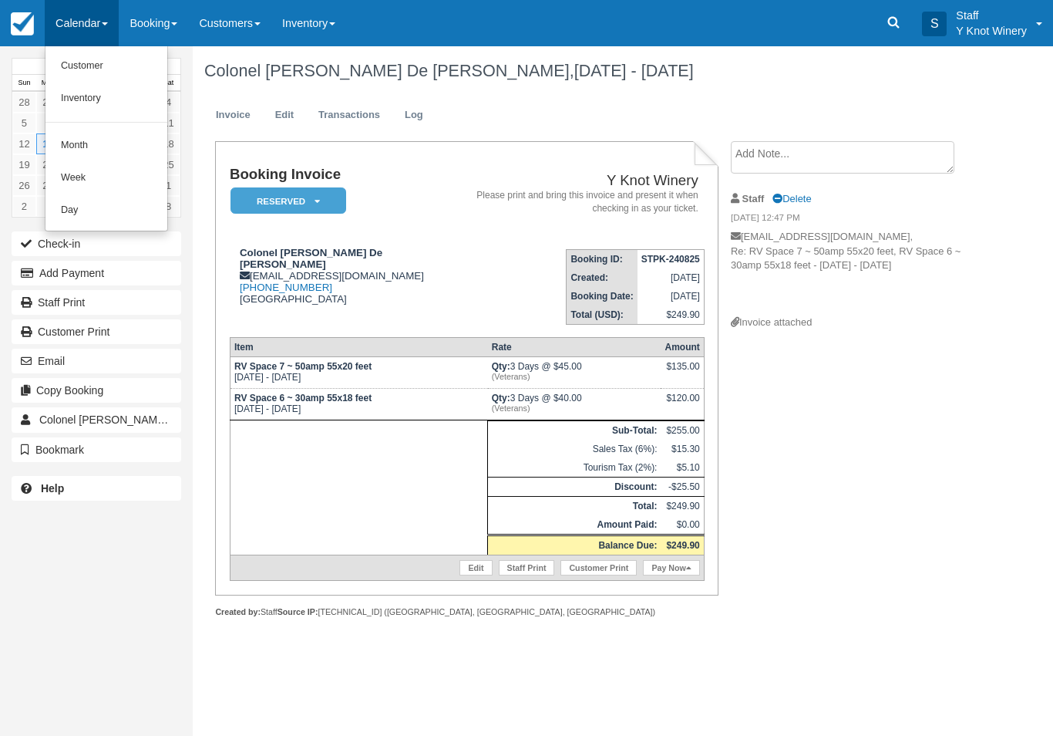
click at [79, 64] on link "Customer" at bounding box center [106, 66] width 122 height 32
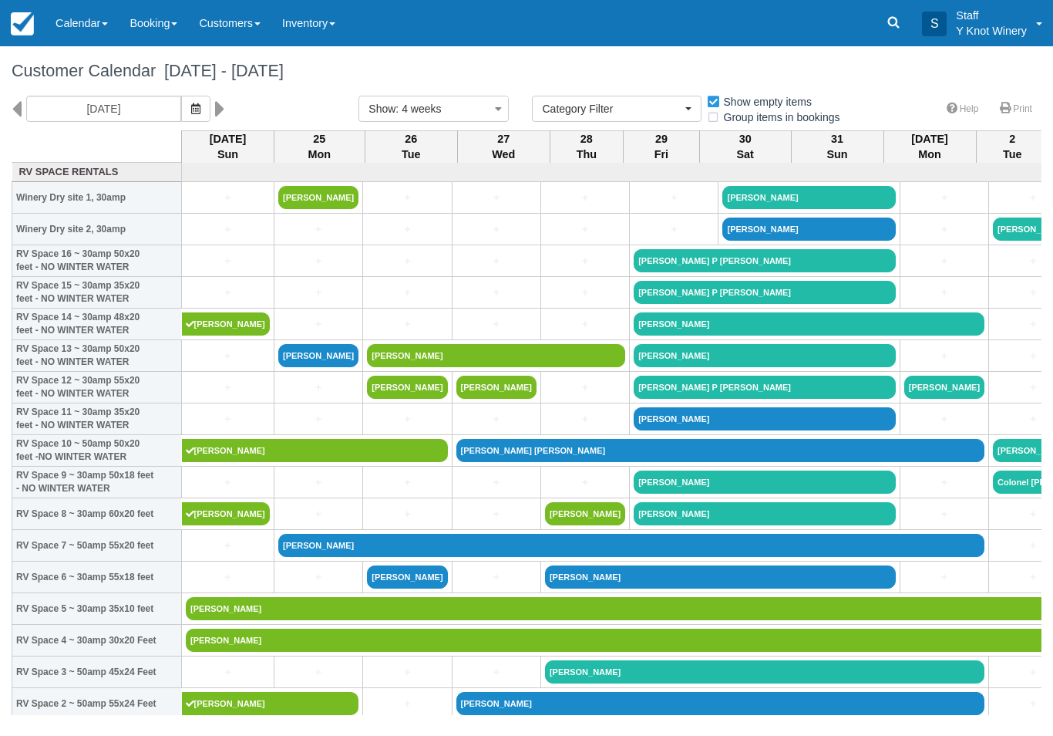
select select
click at [191, 105] on icon "button" at bounding box center [195, 108] width 9 height 11
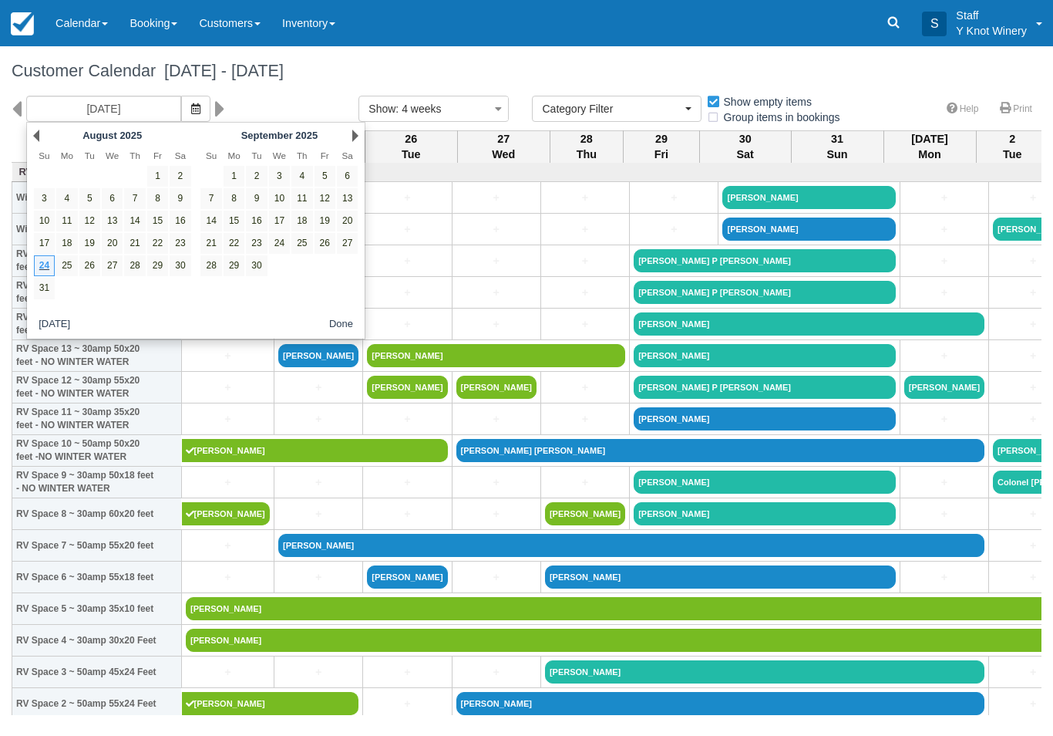
click at [237, 218] on link "15" at bounding box center [234, 220] width 21 height 21
type input "09/15/25"
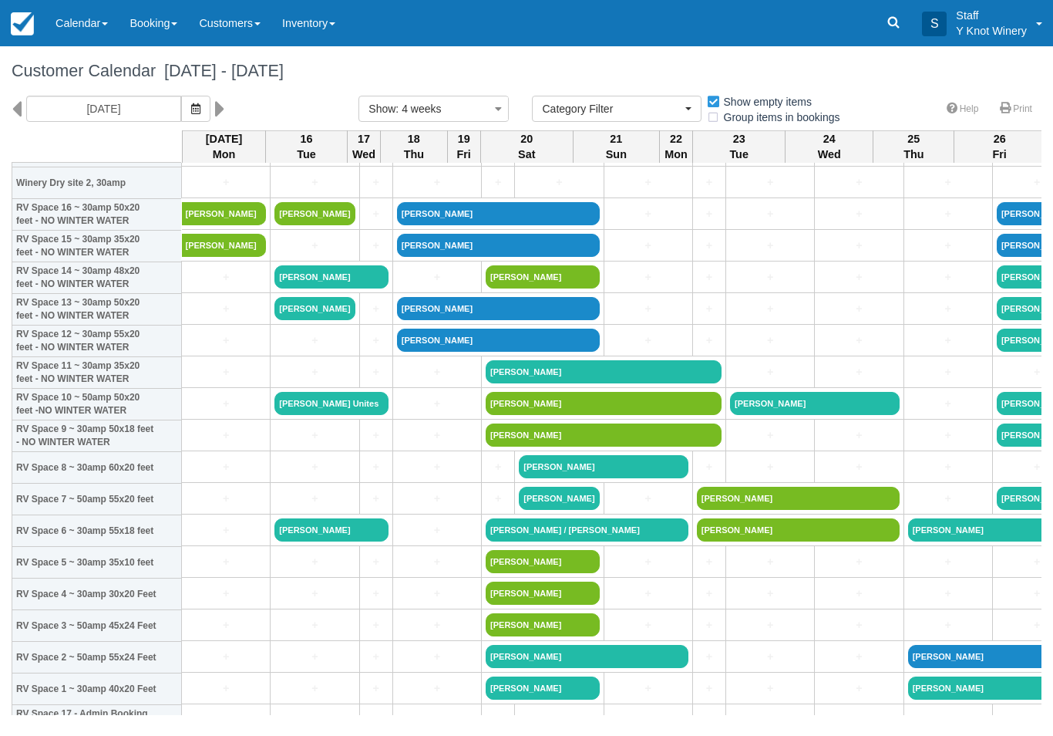
scroll to position [45, 0]
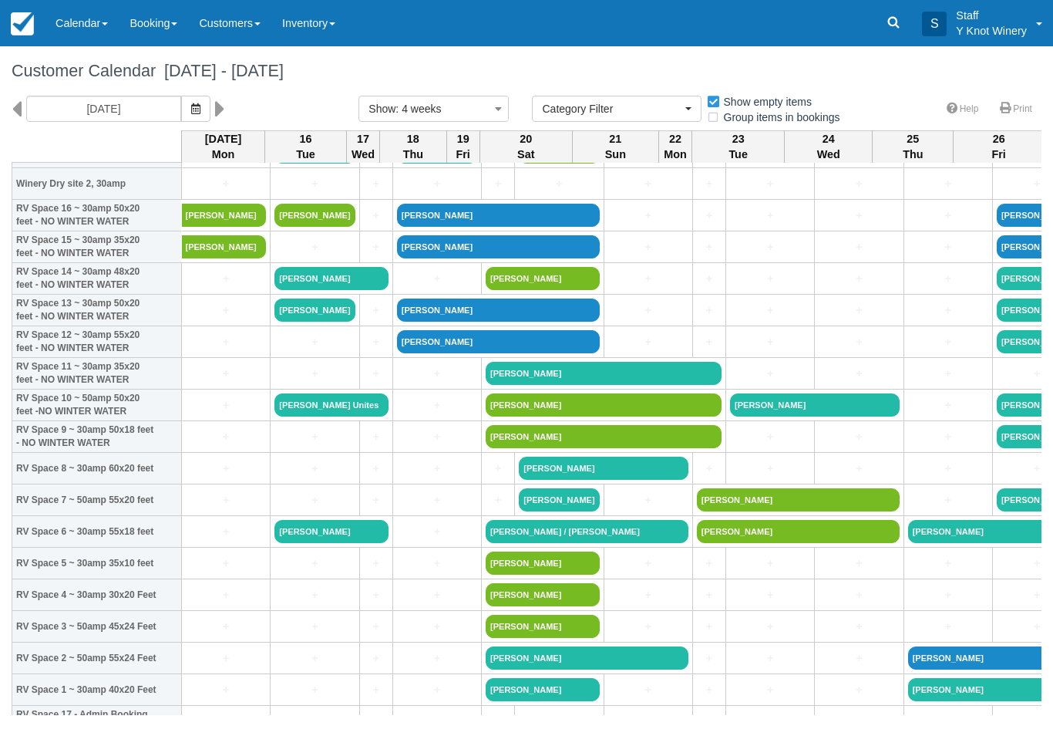
click at [209, 350] on link "+" at bounding box center [226, 342] width 80 height 16
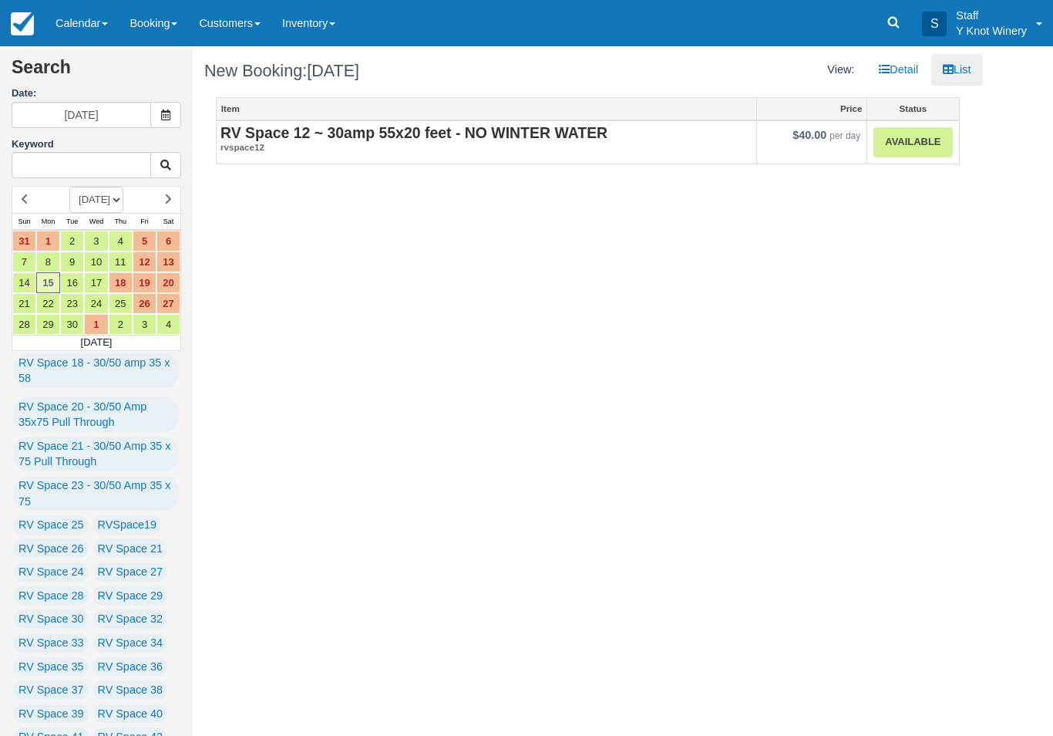
click at [299, 132] on strong "RV Space 12 ~ 30amp 55x20 feet - NO WINTER WATER" at bounding box center [414, 132] width 387 height 17
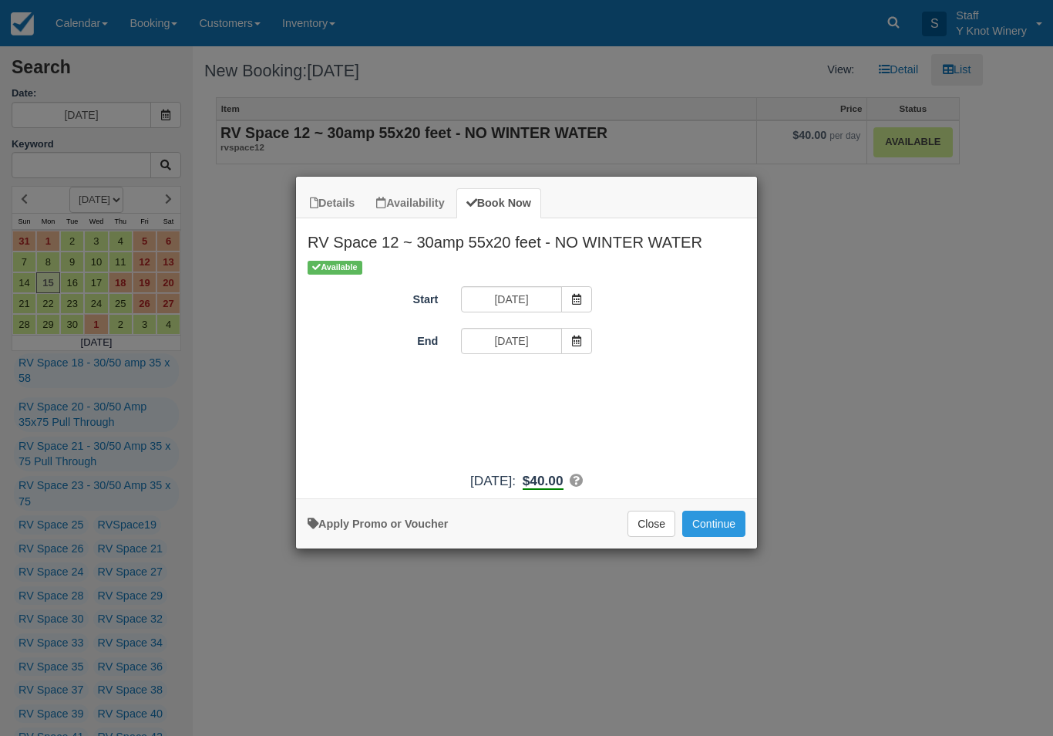
click at [573, 344] on icon "Item Modal" at bounding box center [576, 340] width 11 height 11
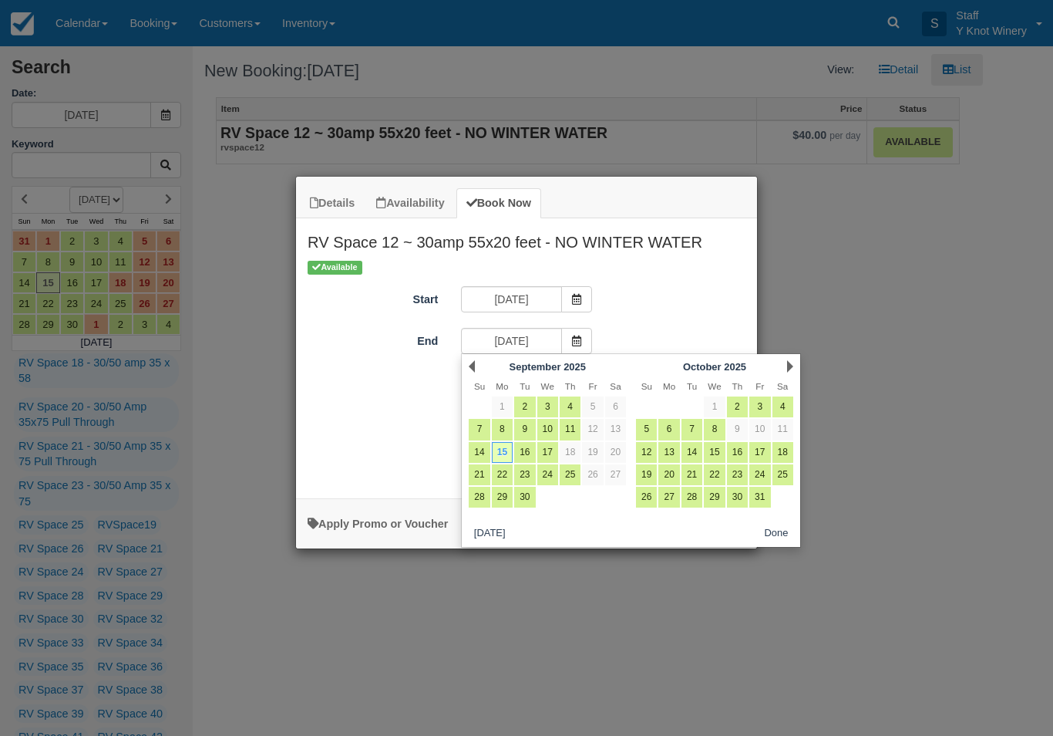
click at [554, 451] on link "17" at bounding box center [547, 452] width 21 height 21
type input "09/17/25"
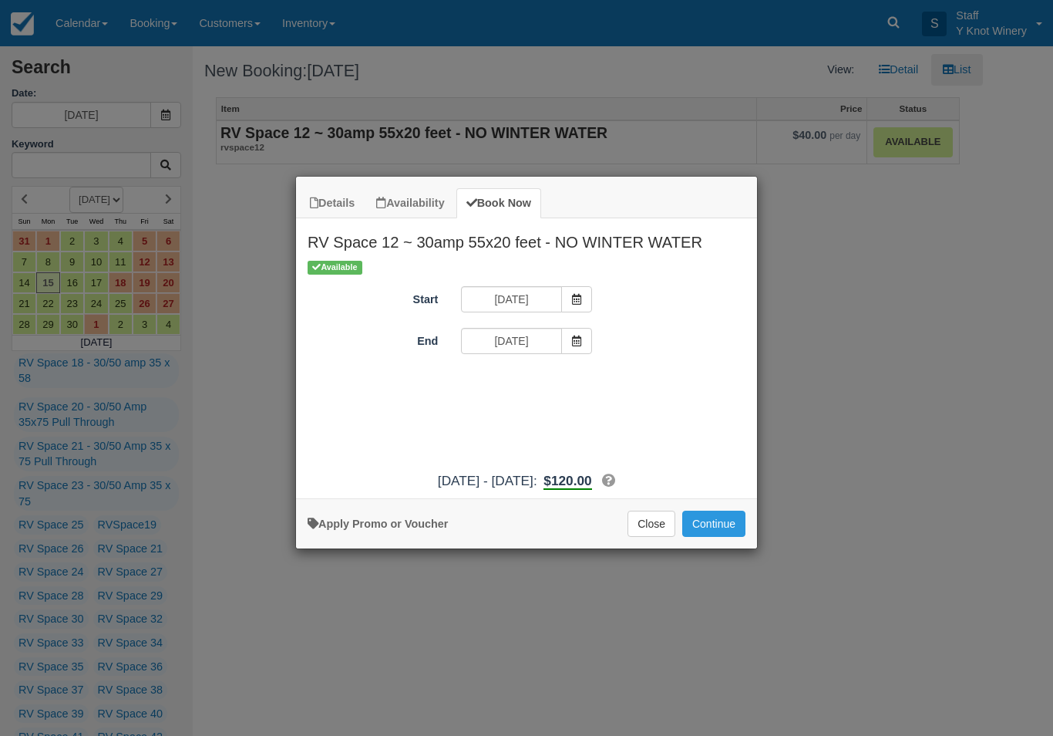
click at [729, 537] on button "Continue" at bounding box center [713, 523] width 63 height 26
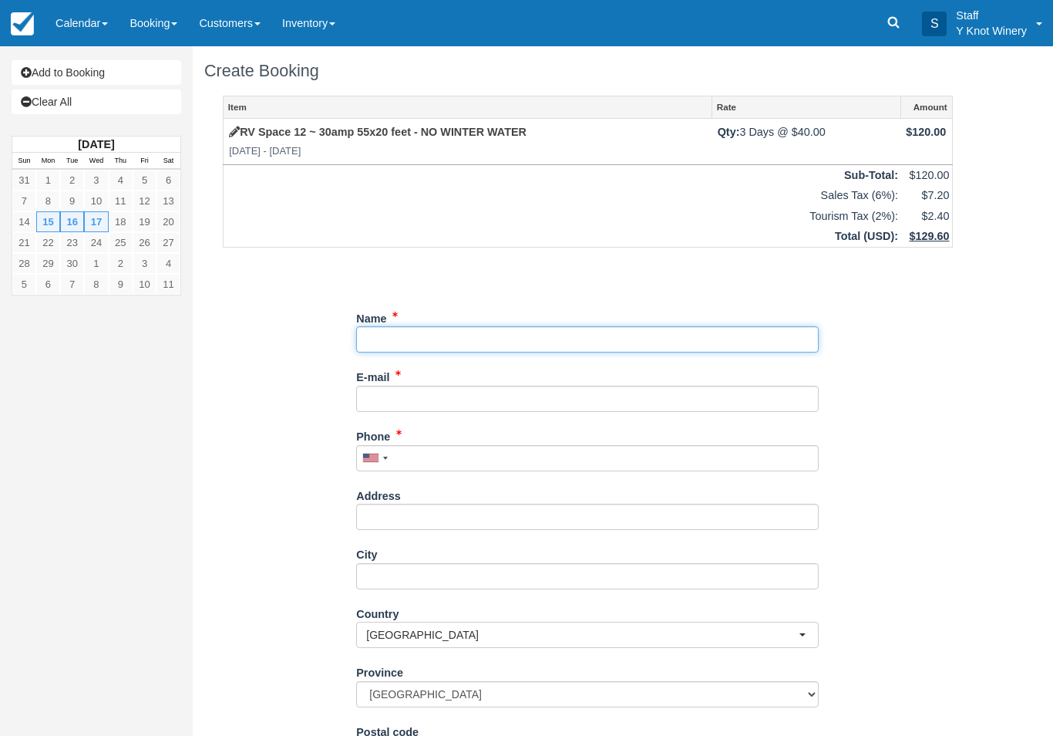
click at [385, 338] on input "Name" at bounding box center [587, 339] width 463 height 26
type input "[PERSON_NAME]"
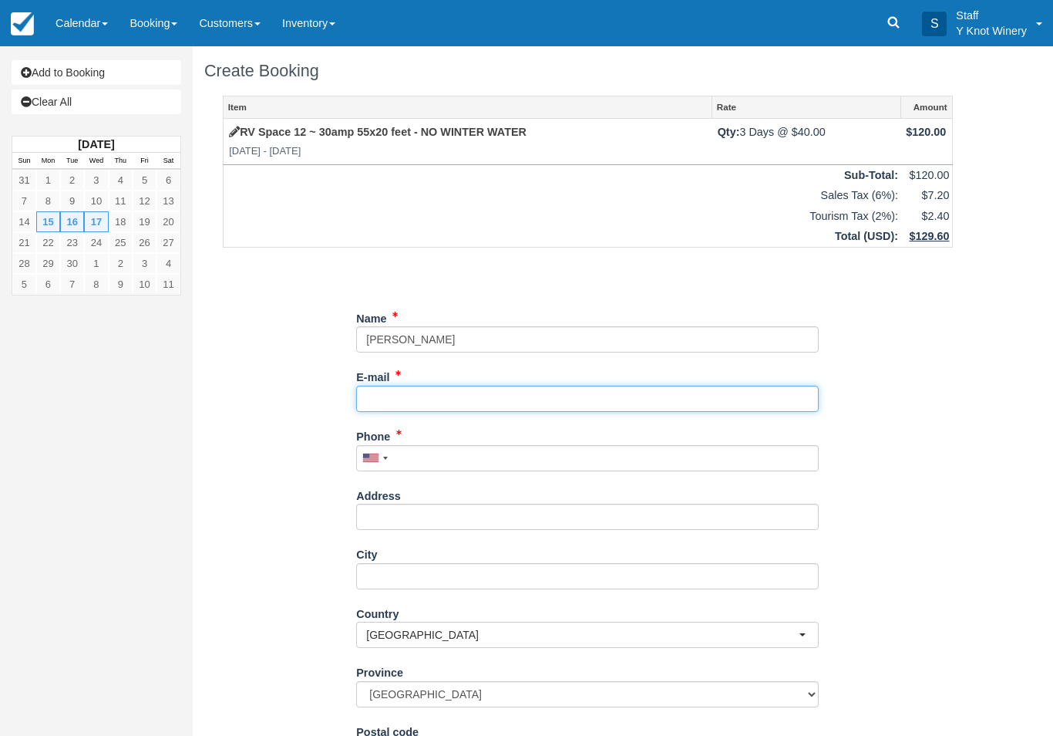
click at [392, 402] on input "E-mail" at bounding box center [587, 398] width 463 height 26
type input "[EMAIL_ADDRESS][DOMAIN_NAME]"
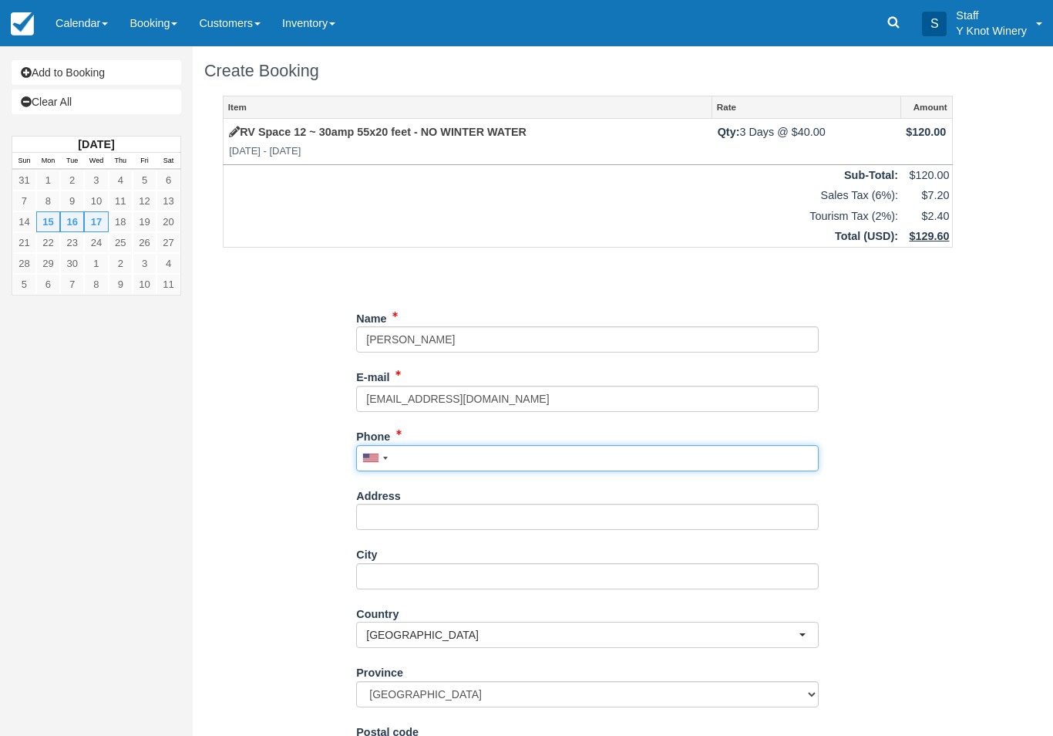
click at [572, 446] on input "Phone" at bounding box center [587, 458] width 463 height 26
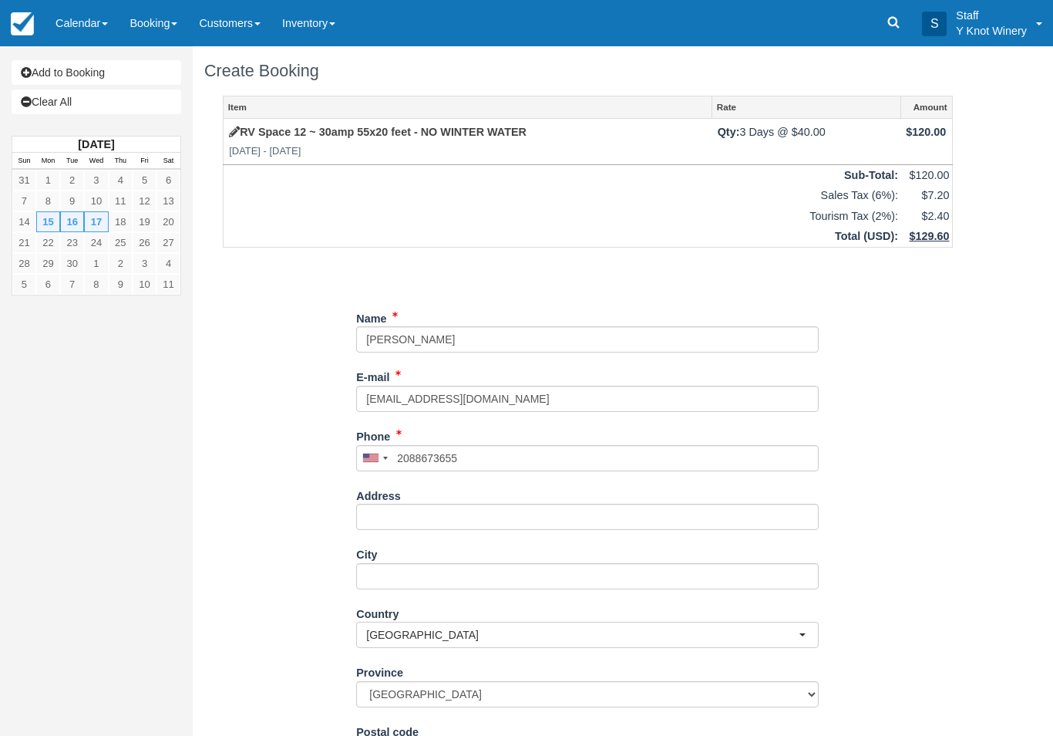
type input "+12088673655"
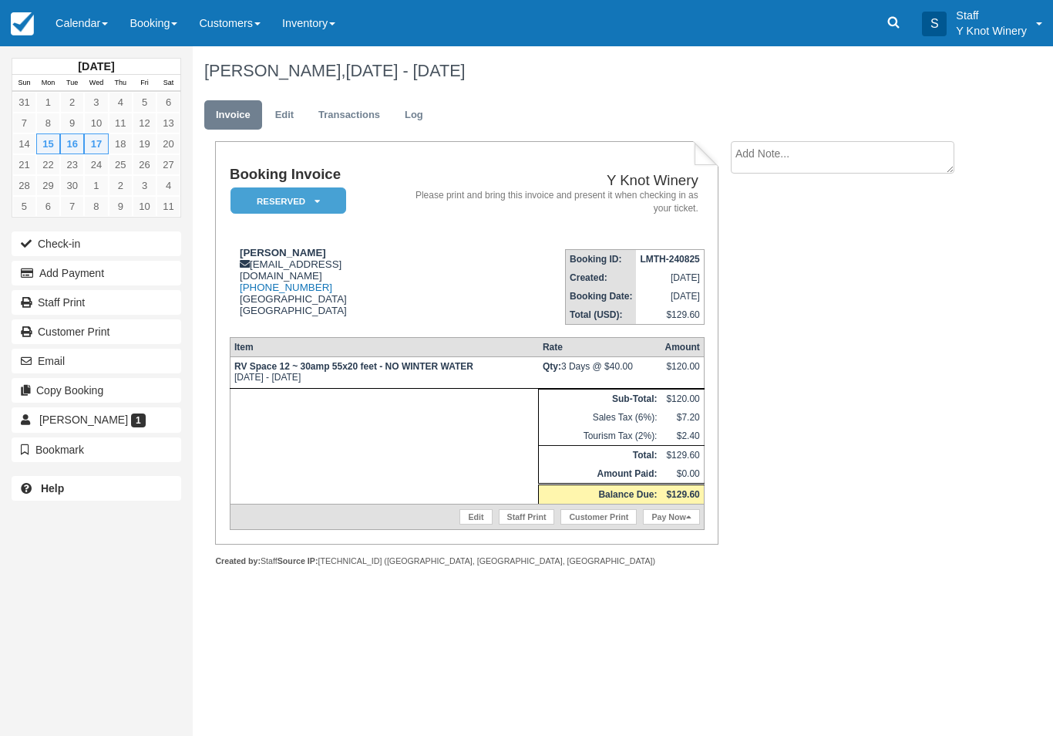
click at [279, 105] on link "Edit" at bounding box center [285, 115] width 42 height 30
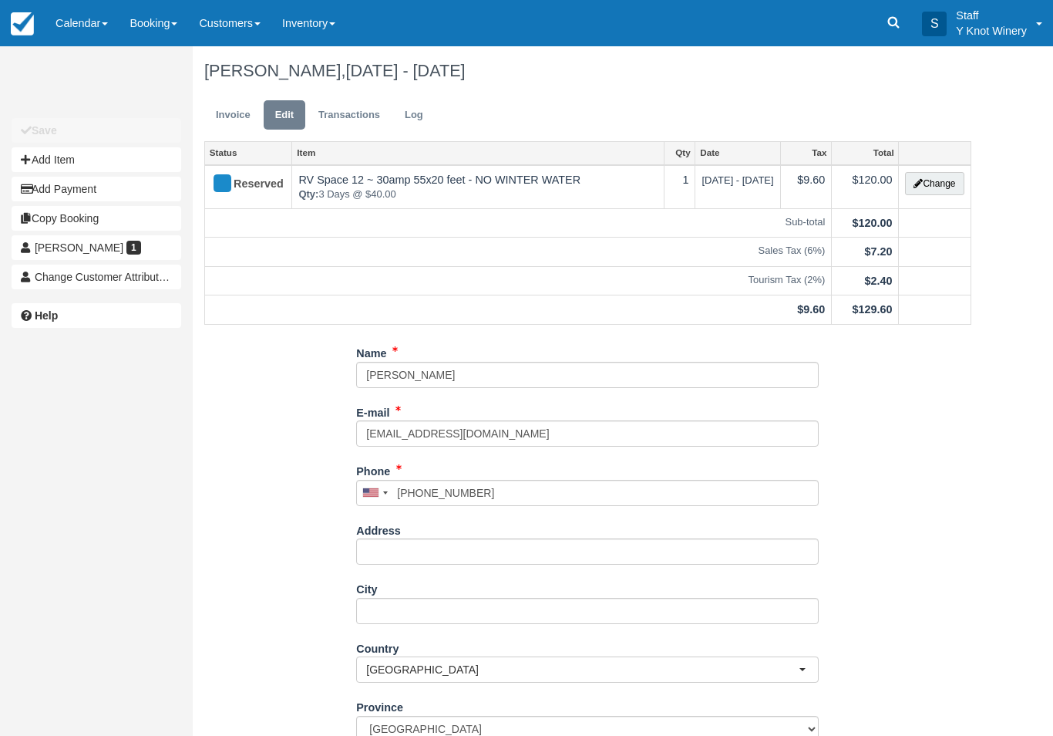
click at [943, 191] on button "Change" at bounding box center [934, 183] width 59 height 23
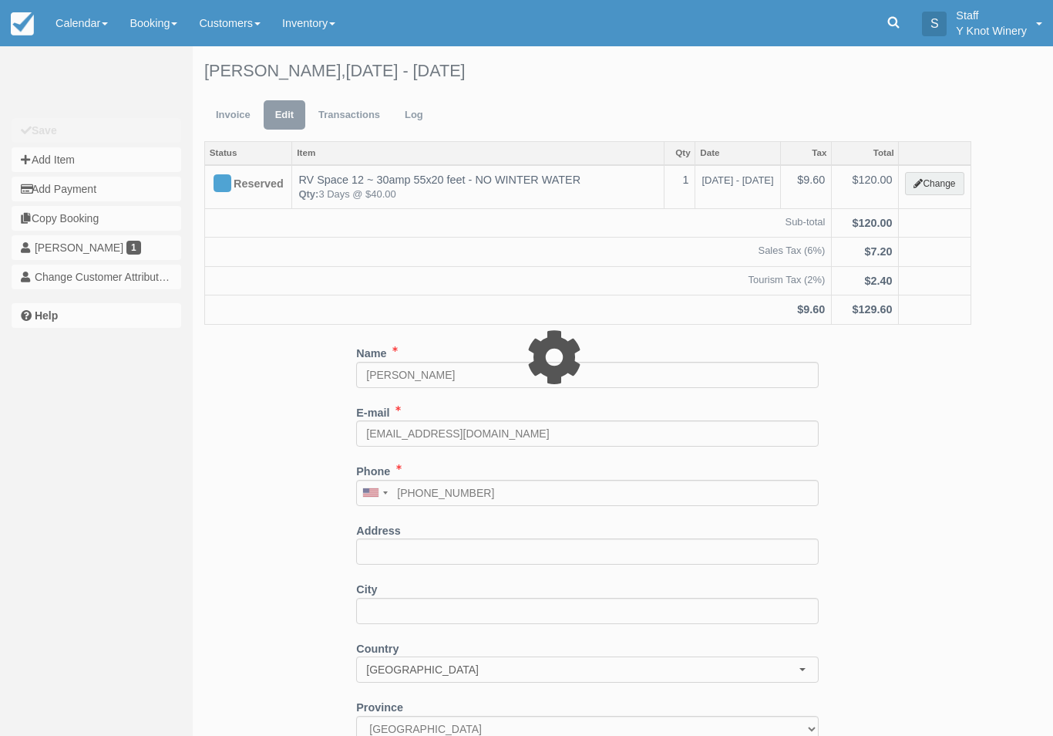
type input "120.00"
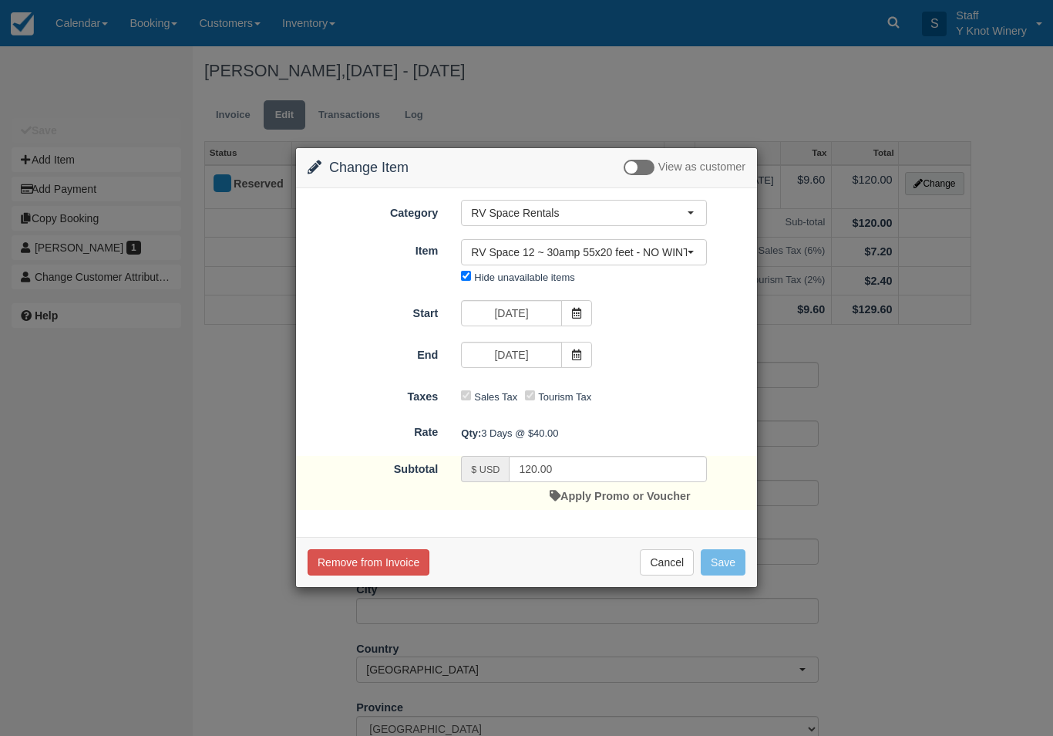
click at [617, 502] on link "Apply Promo or Voucher" at bounding box center [620, 496] width 140 height 12
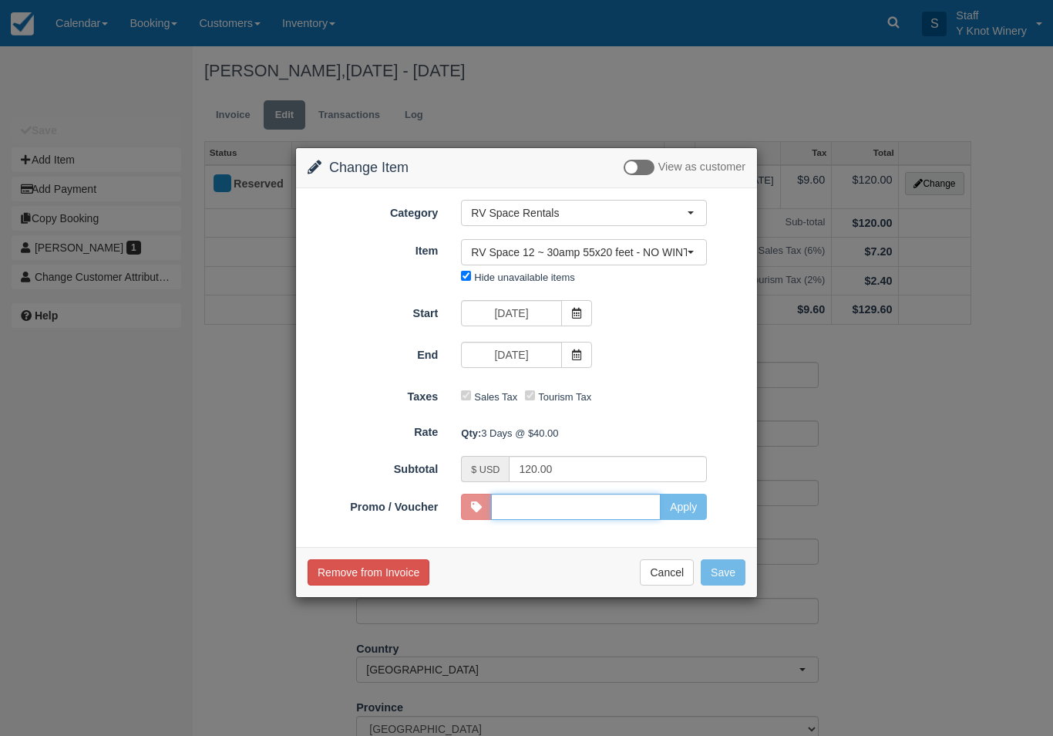
click at [598, 503] on input "Promo / Voucher" at bounding box center [576, 506] width 170 height 26
type input "VETS"
click at [694, 513] on button "Apply" at bounding box center [683, 506] width 47 height 26
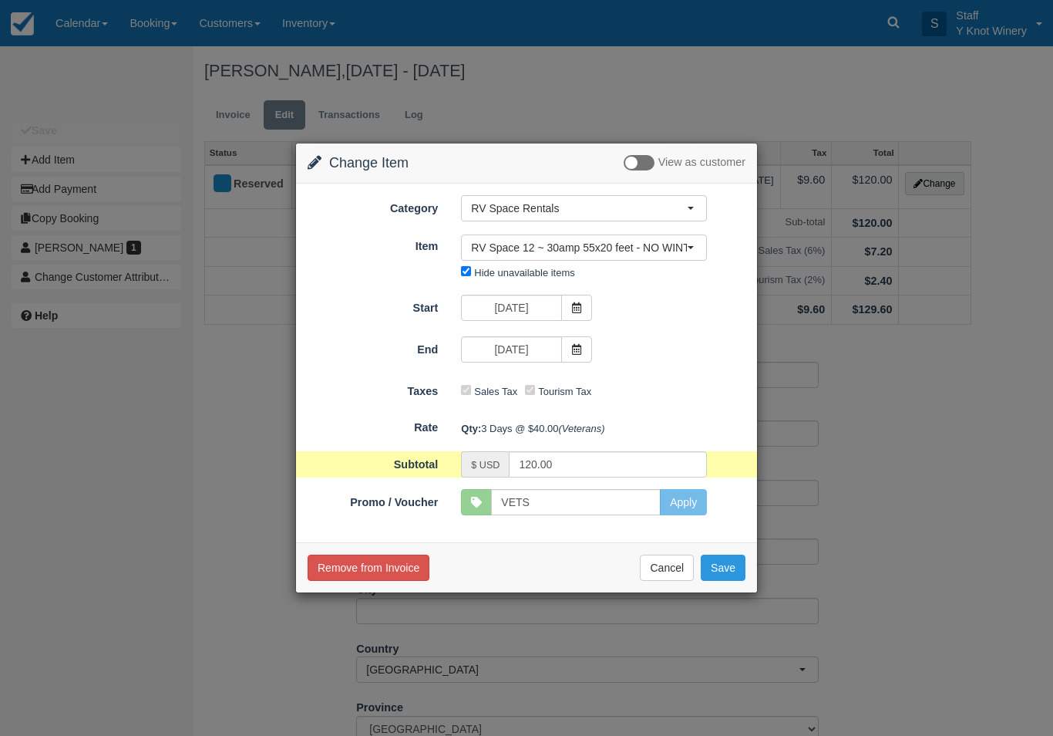
click at [741, 570] on button "Save" at bounding box center [723, 567] width 45 height 26
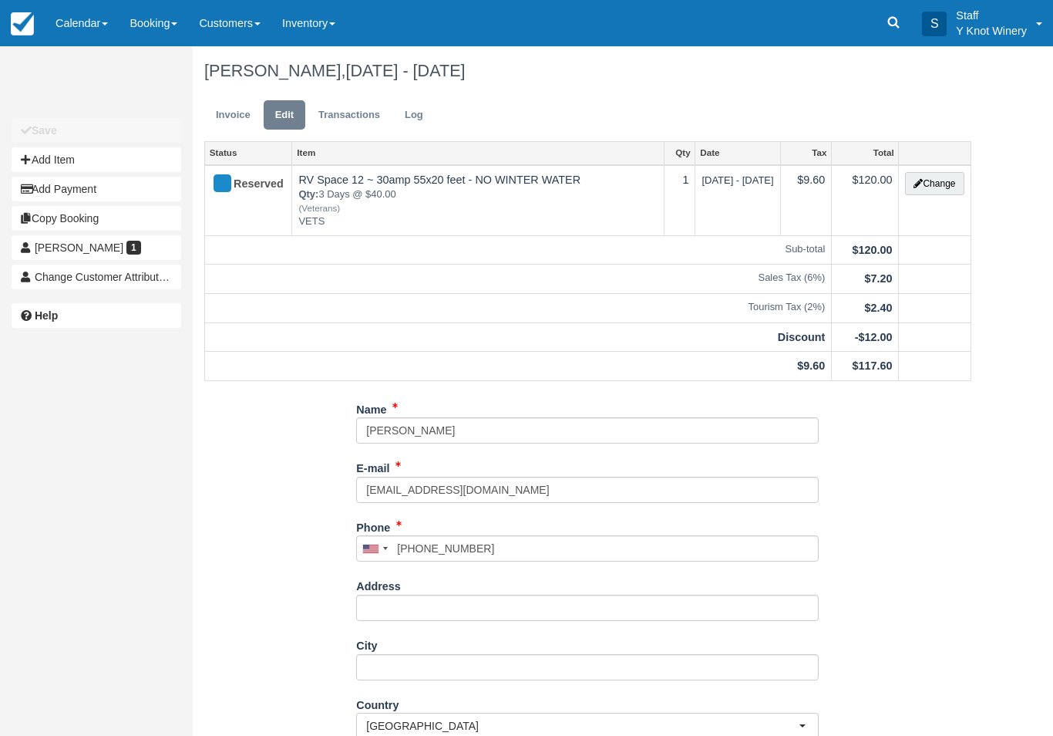
click at [223, 116] on link "Invoice" at bounding box center [233, 115] width 58 height 30
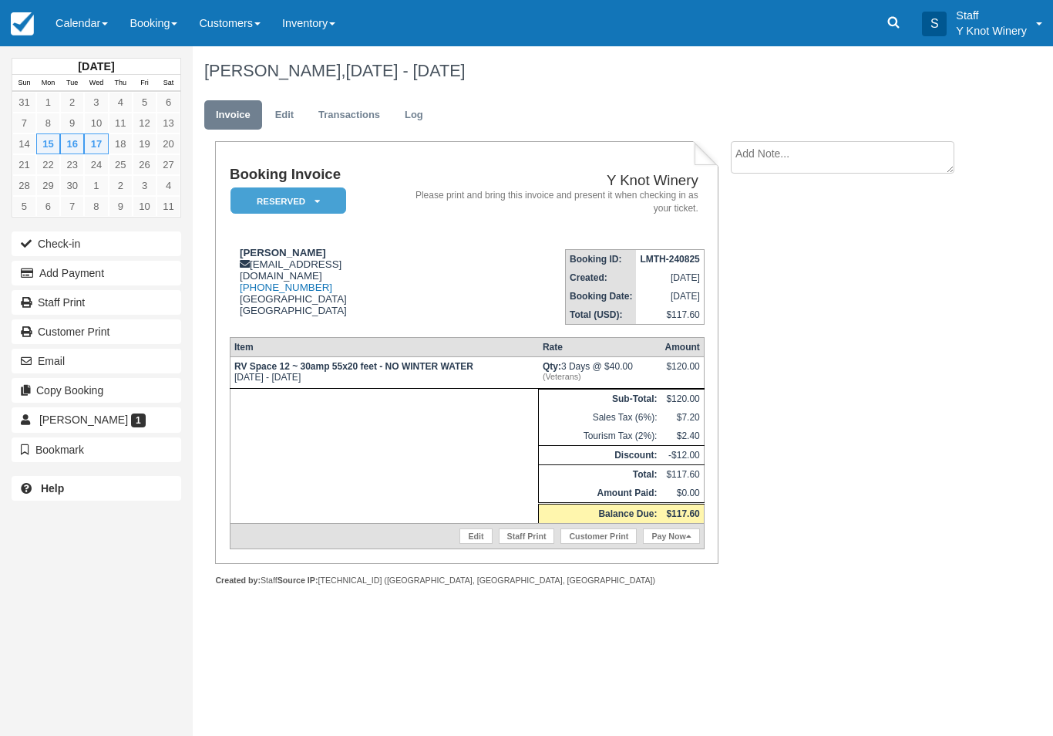
click at [62, 362] on button "Email" at bounding box center [97, 360] width 170 height 25
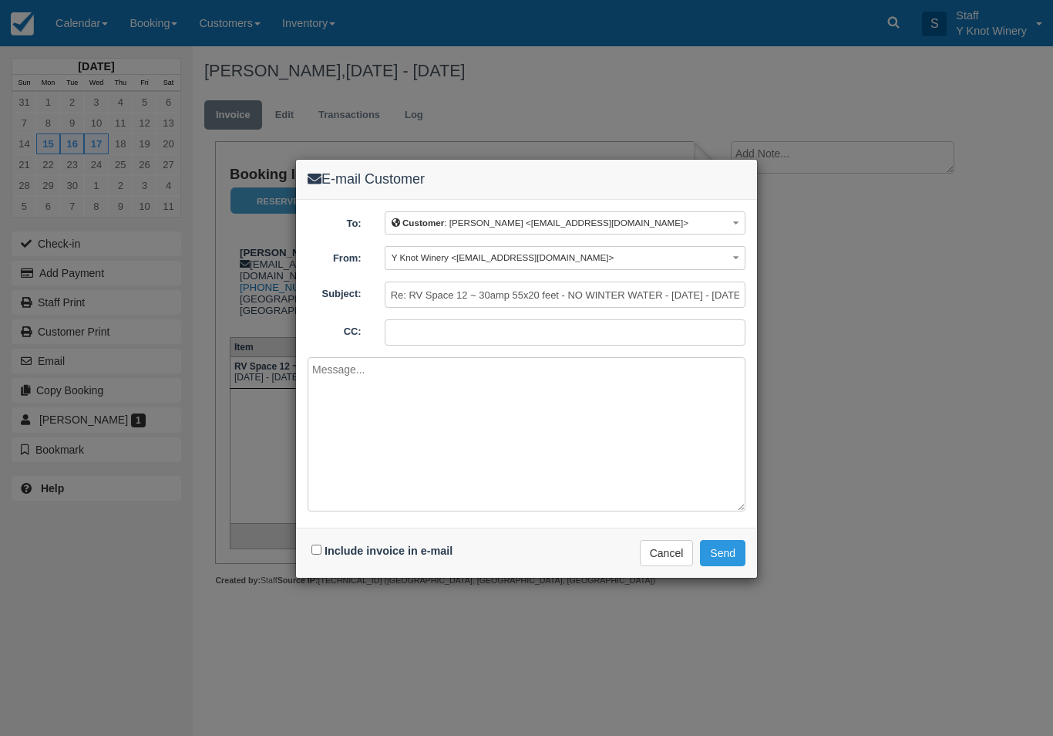
click at [315, 547] on input "Include invoice in e-mail" at bounding box center [316, 549] width 10 height 10
checkbox input "true"
click at [736, 549] on button "Send" at bounding box center [722, 553] width 45 height 26
